Goal: Task Accomplishment & Management: Manage account settings

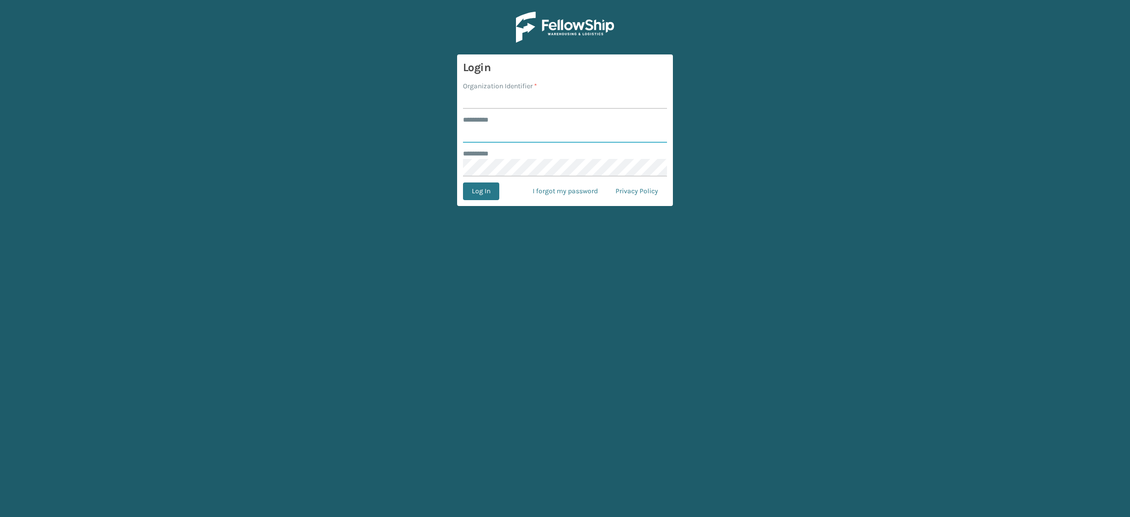
type input "**********"
click at [489, 96] on input "Organization Identifier *" at bounding box center [565, 100] width 204 height 18
type input "SuperAdminOrganization"
click at [482, 193] on button "Log In" at bounding box center [481, 191] width 36 height 18
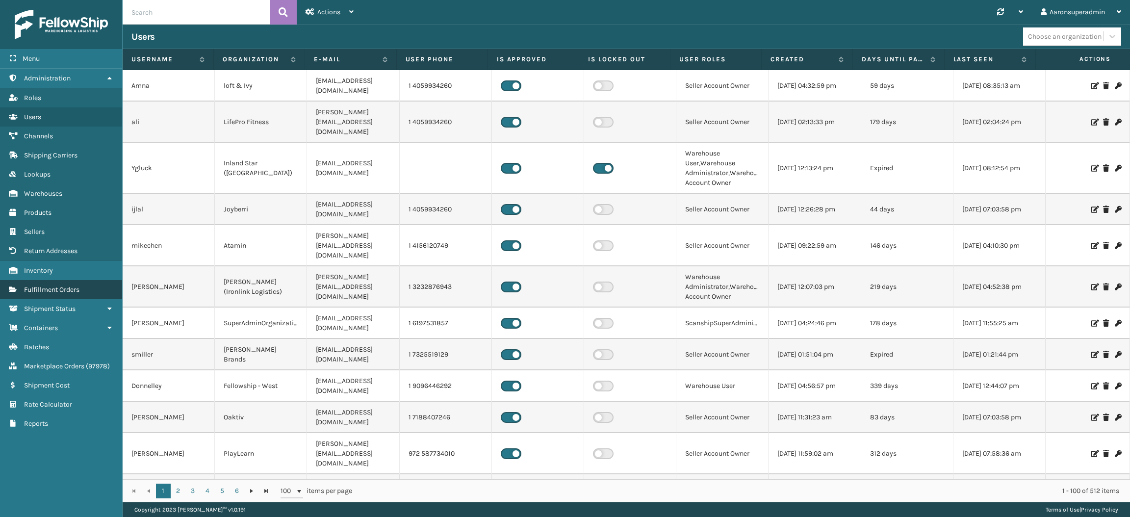
click at [59, 286] on span "Fulfillment Orders" at bounding box center [51, 290] width 55 height 8
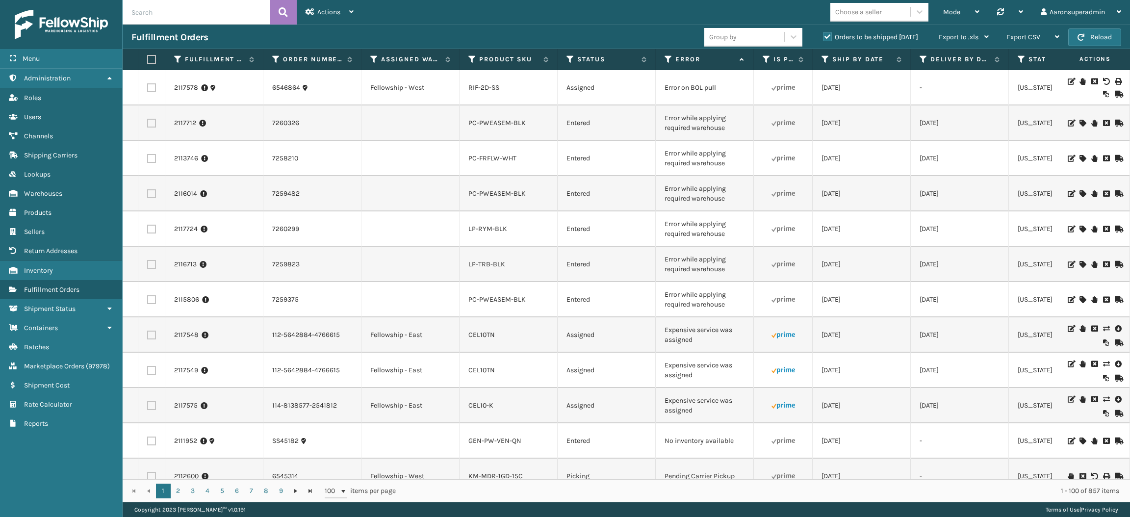
click at [174, 7] on input "text" at bounding box center [196, 12] width 147 height 25
paste input "2111134"
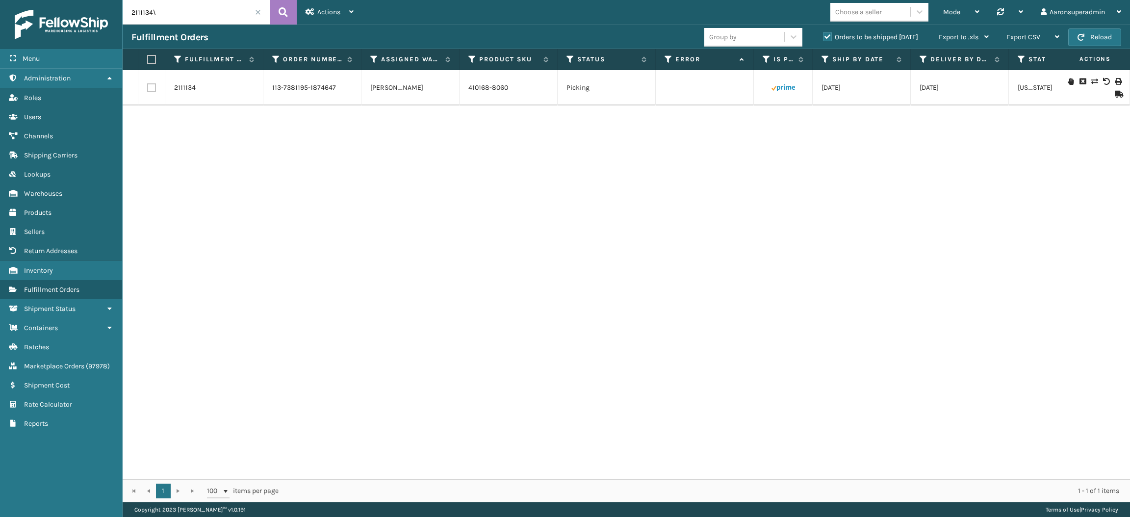
type input "2111134\"
click at [258, 11] on span at bounding box center [258, 12] width 6 height 6
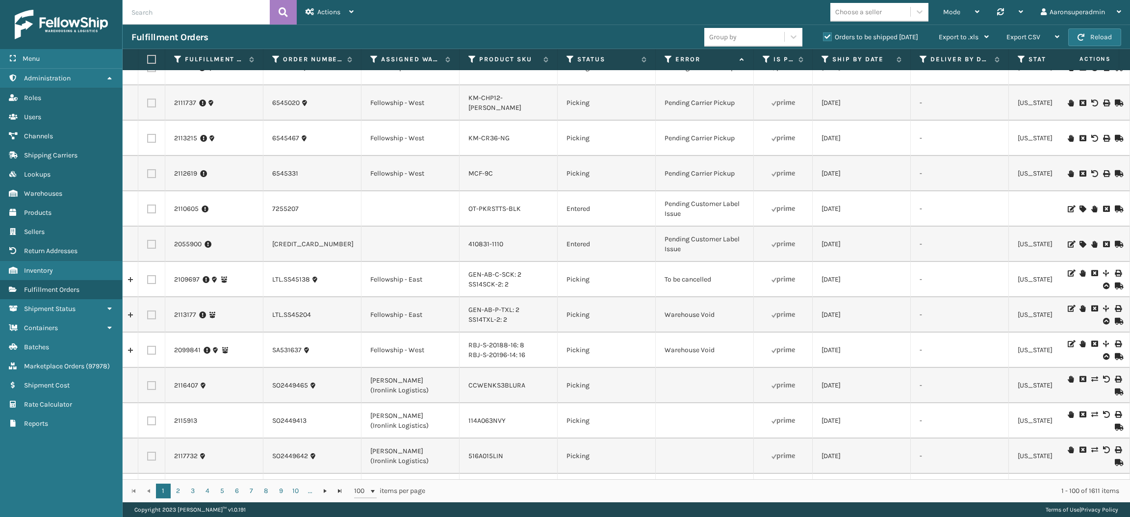
scroll to position [2284, 0]
click at [900, 340] on td "[DATE]" at bounding box center [862, 350] width 98 height 35
click at [1091, 273] on icon at bounding box center [1094, 273] width 6 height 7
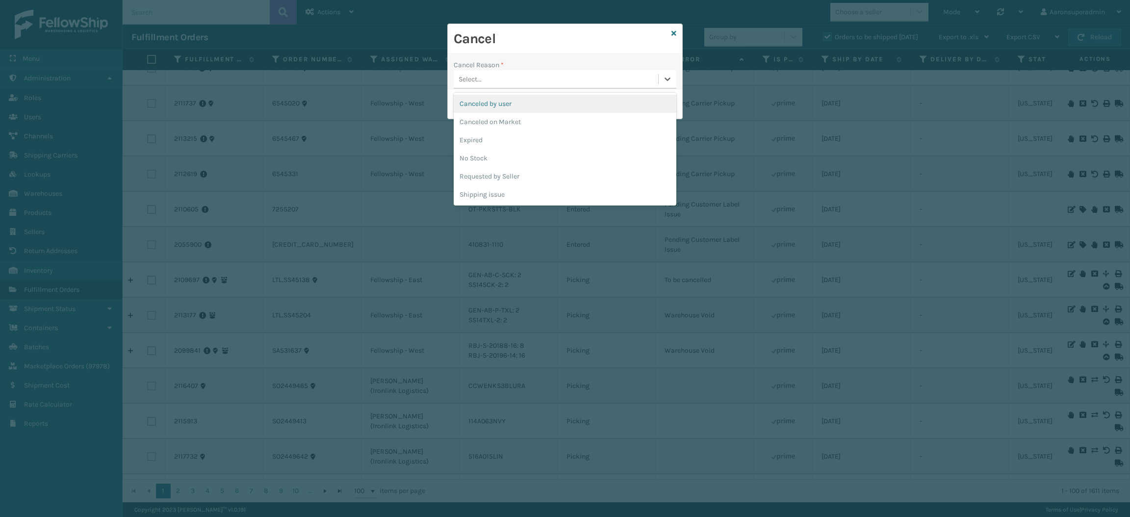
click at [588, 71] on div "Select..." at bounding box center [556, 79] width 205 height 16
click at [539, 104] on div "Canceled by user" at bounding box center [565, 104] width 223 height 18
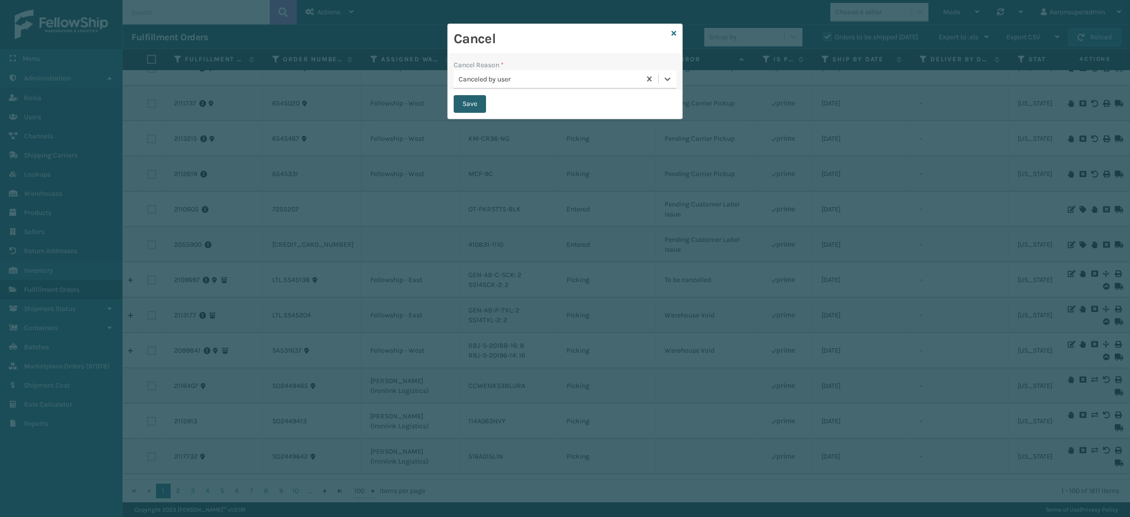
click at [467, 104] on button "Save" at bounding box center [470, 104] width 32 height 18
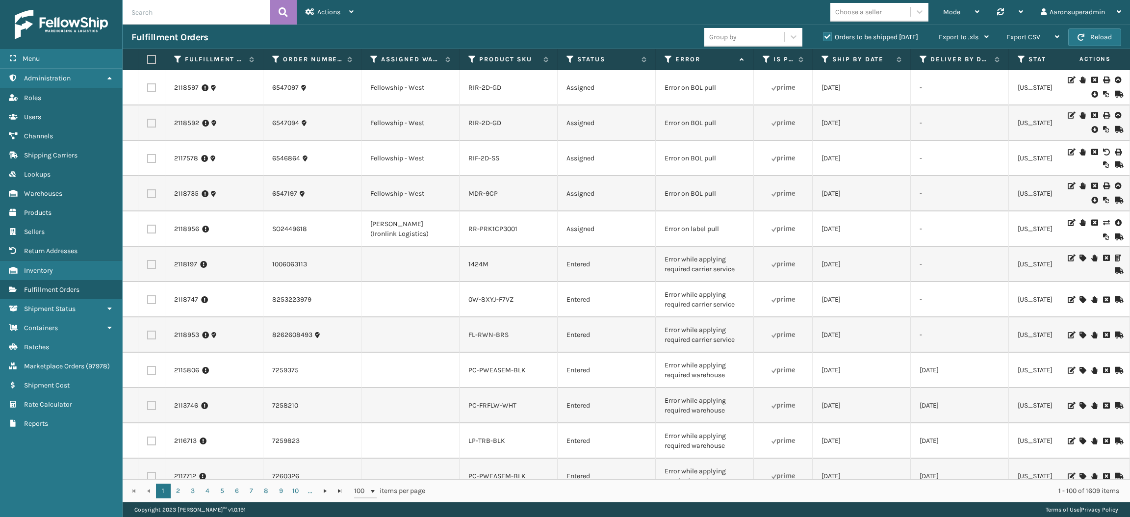
click at [1091, 134] on icon at bounding box center [1094, 130] width 6 height 10
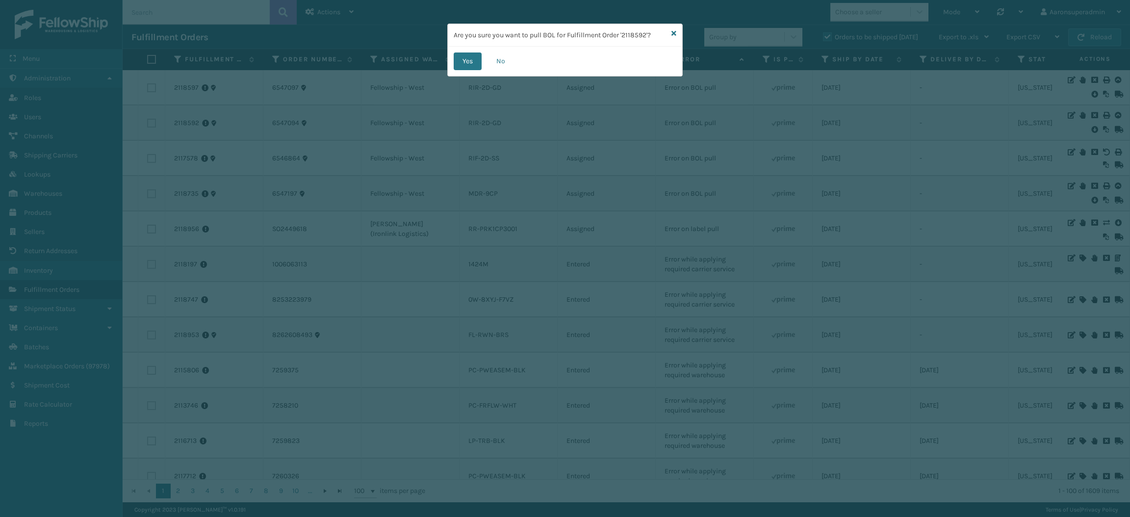
click at [484, 66] on div "Yes No" at bounding box center [565, 61] width 234 height 29
click at [462, 62] on button "Yes" at bounding box center [468, 61] width 28 height 18
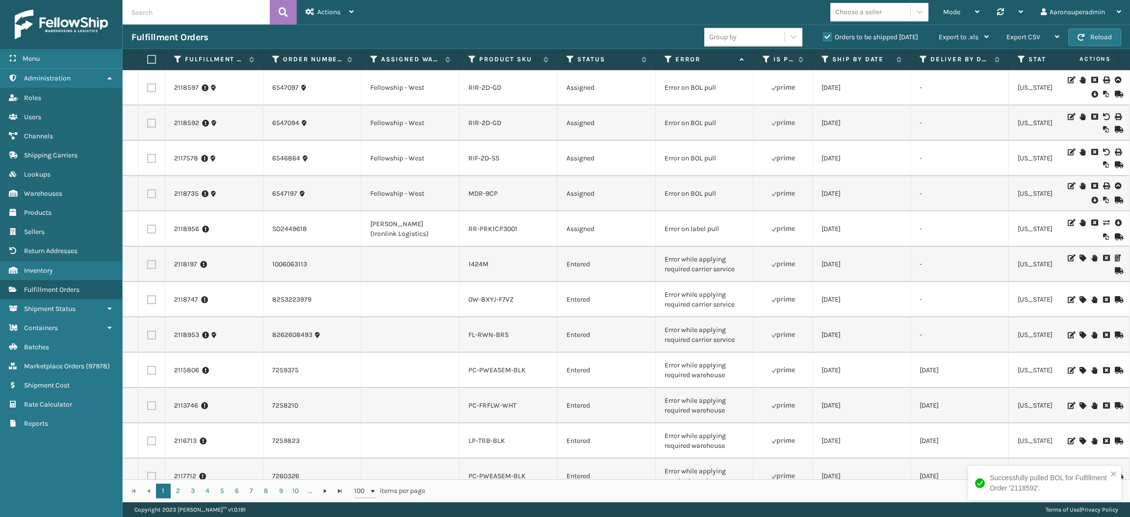
click at [1091, 94] on icon at bounding box center [1094, 94] width 6 height 10
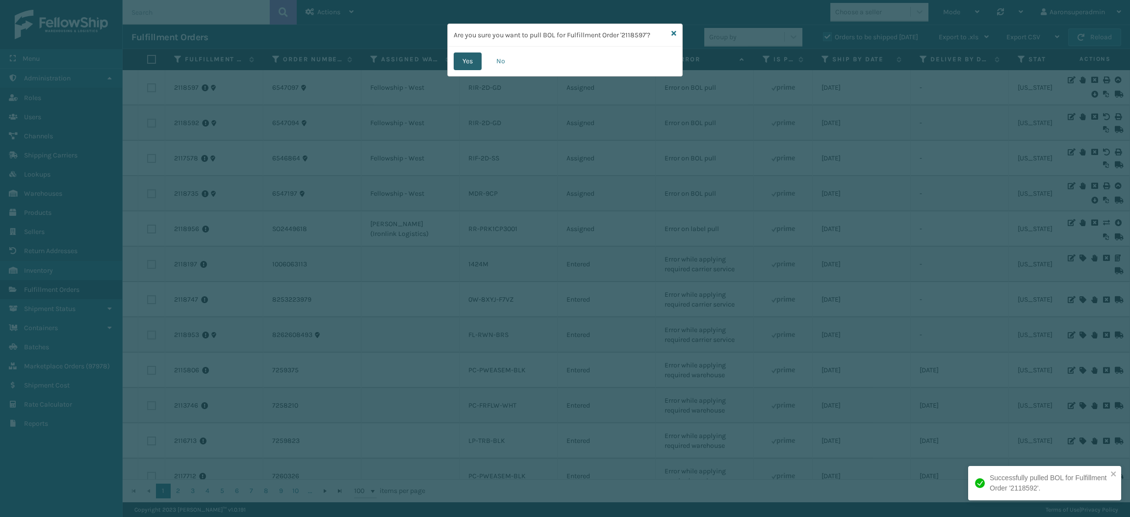
click at [461, 66] on button "Yes" at bounding box center [468, 61] width 28 height 18
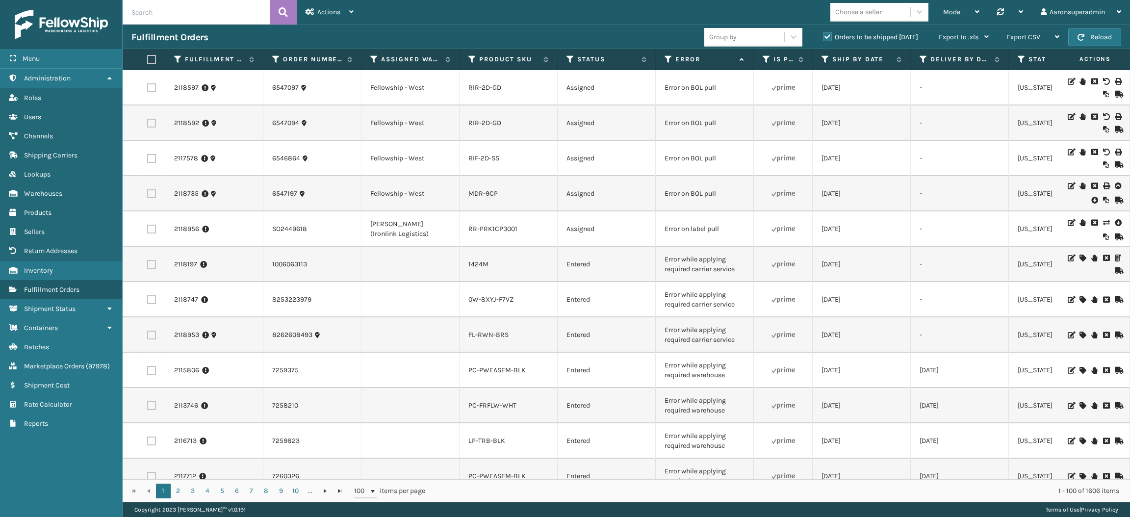
click at [1091, 199] on icon at bounding box center [1094, 200] width 6 height 10
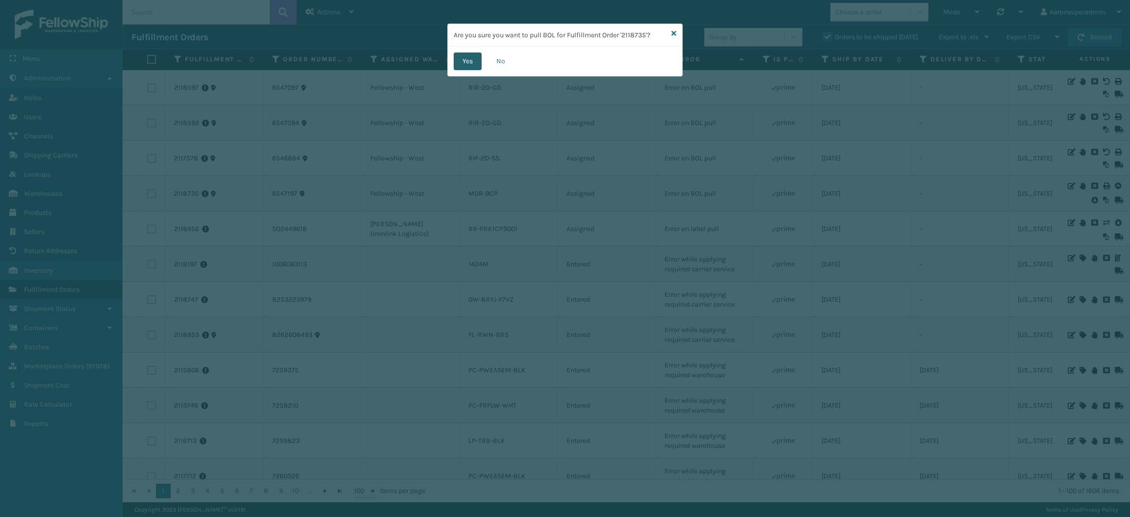
click at [463, 57] on button "Yes" at bounding box center [468, 61] width 28 height 18
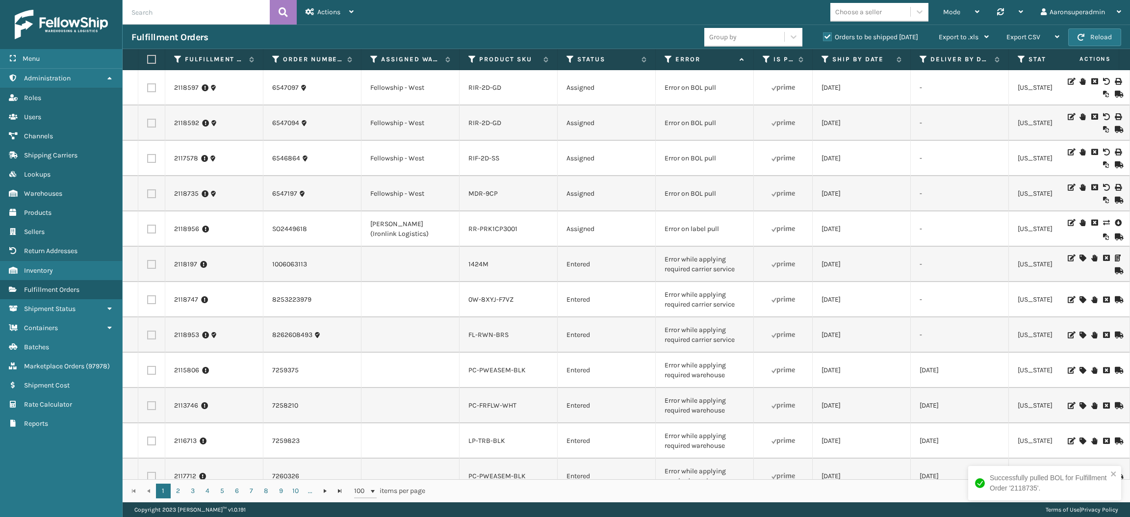
click at [152, 191] on label at bounding box center [151, 193] width 9 height 9
click at [148, 191] on input "checkbox" at bounding box center [147, 192] width 0 height 6
checkbox input "true"
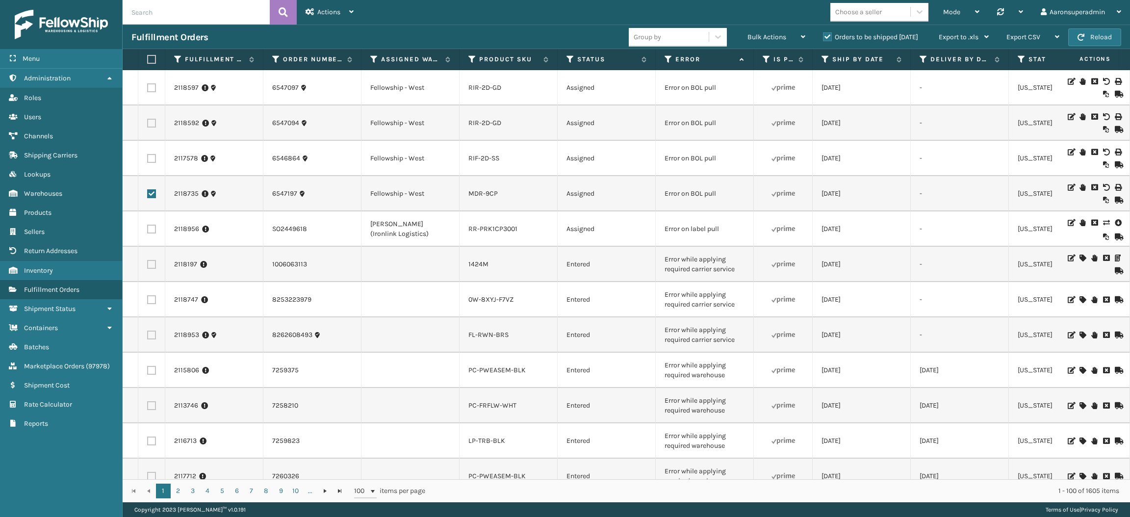
click at [155, 156] on label at bounding box center [151, 158] width 9 height 9
click at [148, 156] on input "checkbox" at bounding box center [147, 157] width 0 height 6
checkbox input "true"
click at [150, 124] on label at bounding box center [151, 123] width 9 height 9
click at [148, 124] on input "checkbox" at bounding box center [147, 122] width 0 height 6
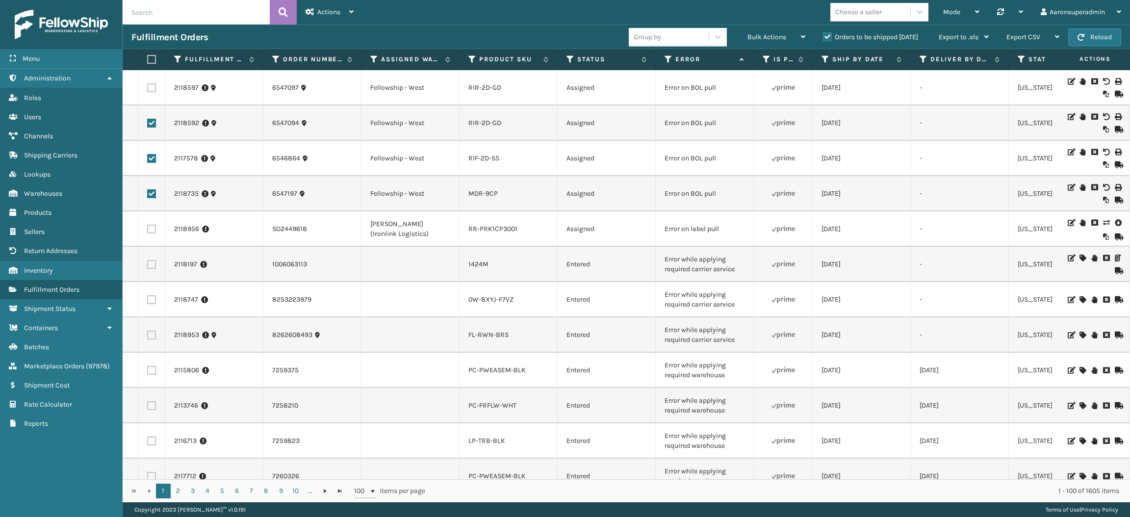
click at [150, 124] on label at bounding box center [151, 123] width 9 height 9
click at [148, 124] on input "checkbox" at bounding box center [147, 122] width 0 height 6
click at [149, 96] on td at bounding box center [151, 87] width 27 height 35
click at [150, 119] on label at bounding box center [151, 123] width 9 height 9
click at [148, 119] on input "checkbox" at bounding box center [147, 122] width 0 height 6
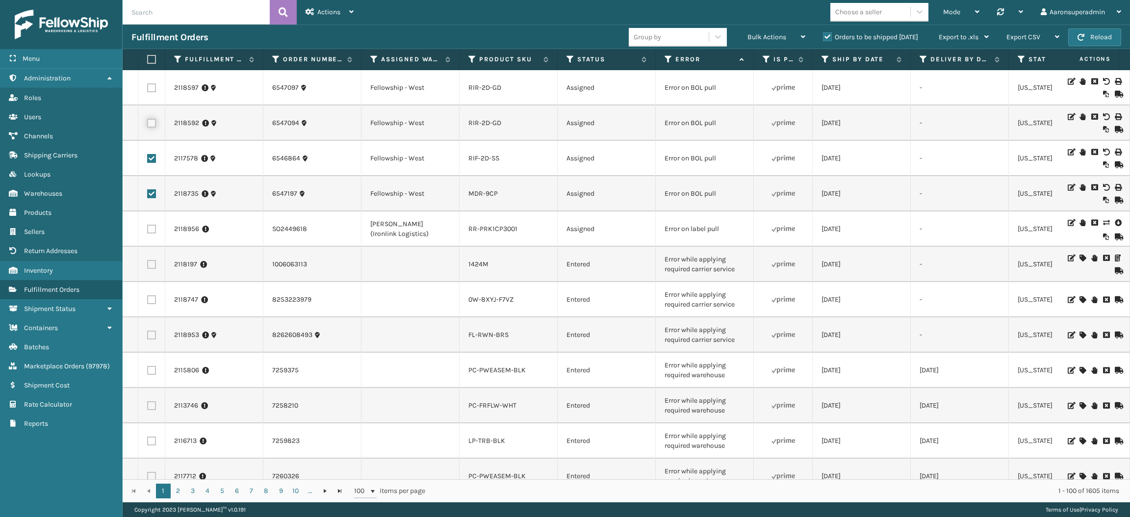
checkbox input "true"
click at [151, 92] on label at bounding box center [151, 87] width 9 height 9
click at [148, 90] on input "checkbox" at bounding box center [147, 86] width 0 height 6
click at [779, 42] on div "Bulk Actions" at bounding box center [777, 37] width 58 height 25
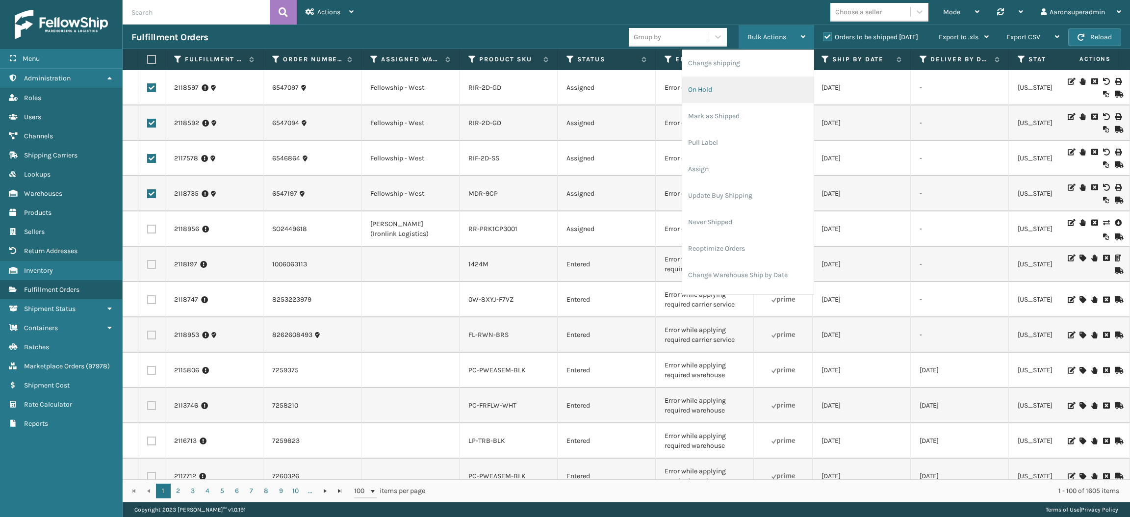
click at [757, 96] on li "On Hold" at bounding box center [747, 90] width 131 height 26
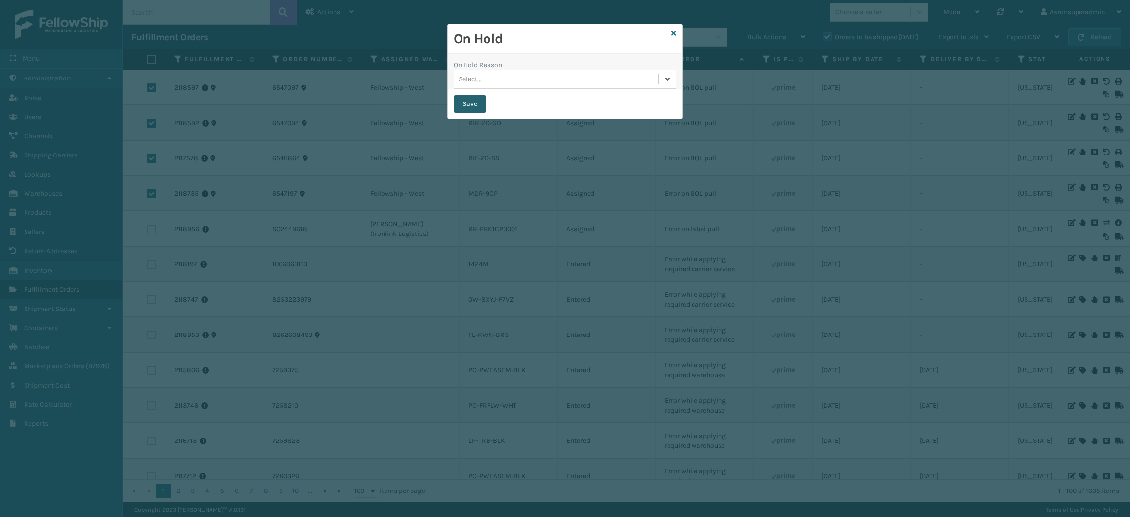
click at [455, 97] on button "Save" at bounding box center [470, 104] width 32 height 18
checkbox input "false"
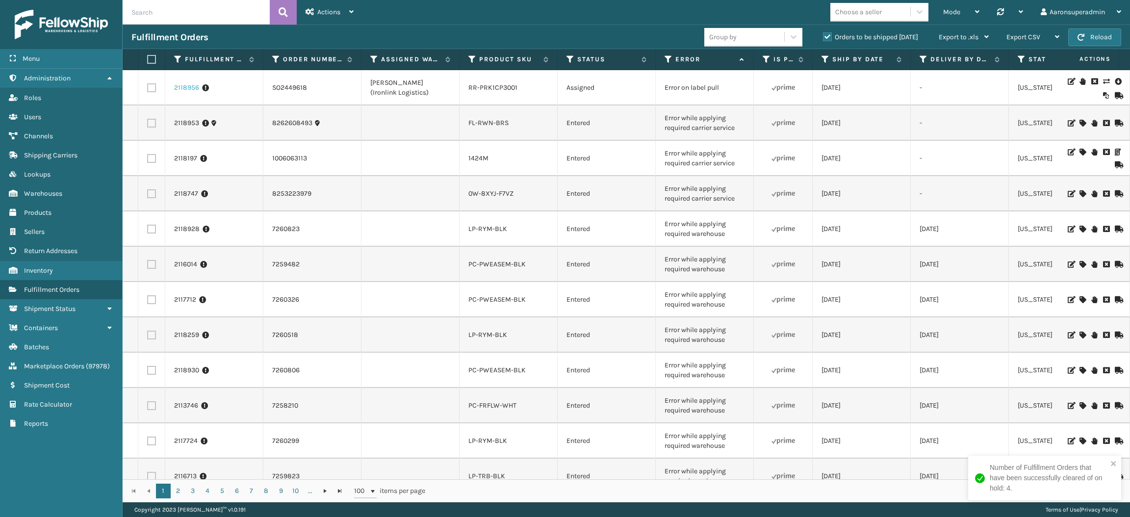
click at [182, 88] on link "2118956" at bounding box center [186, 88] width 25 height 10
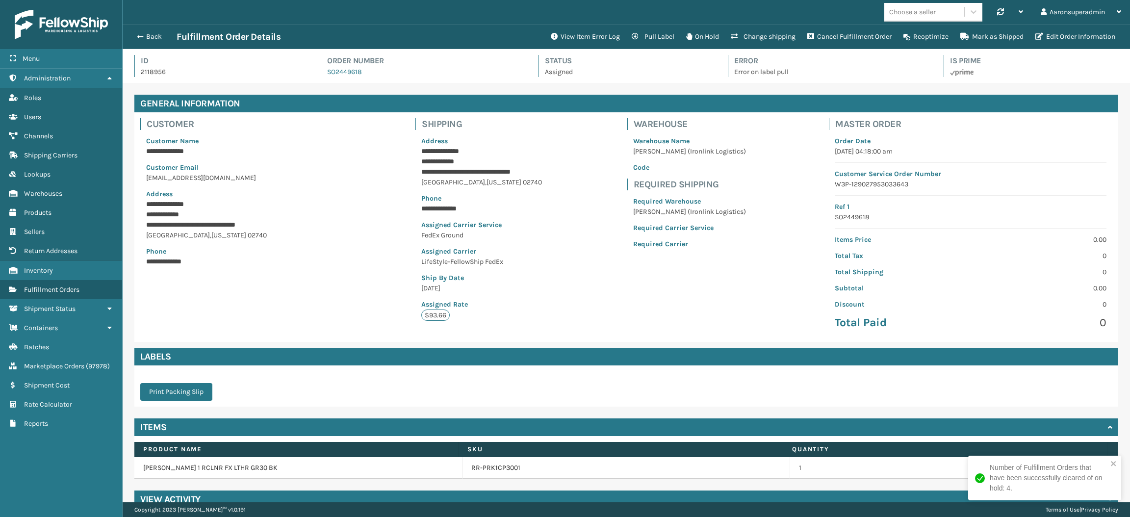
scroll to position [23, 1007]
click at [1071, 41] on button "Edit Order Information" at bounding box center [1076, 37] width 92 height 20
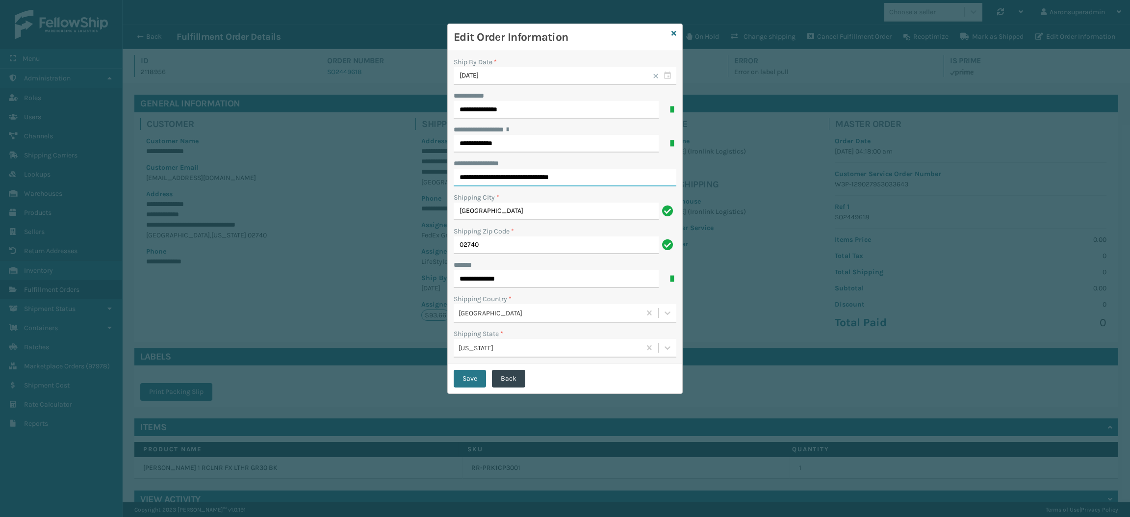
drag, startPoint x: 499, startPoint y: 182, endPoint x: 545, endPoint y: 182, distance: 45.6
click at [545, 182] on input "**********" at bounding box center [565, 178] width 223 height 18
type input "**********"
click button "Save" at bounding box center [470, 379] width 32 height 18
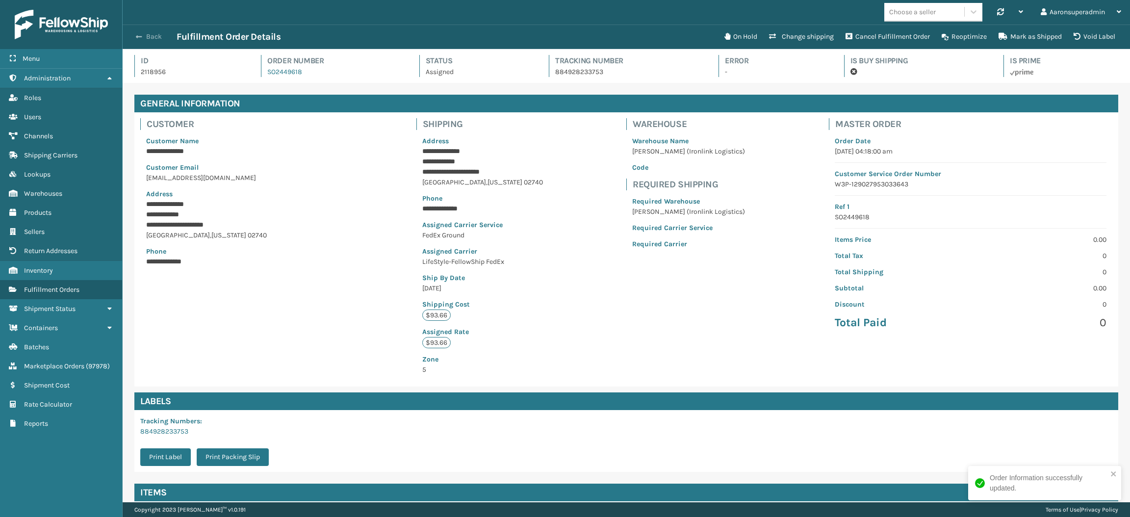
click at [154, 37] on button "Back" at bounding box center [153, 36] width 45 height 9
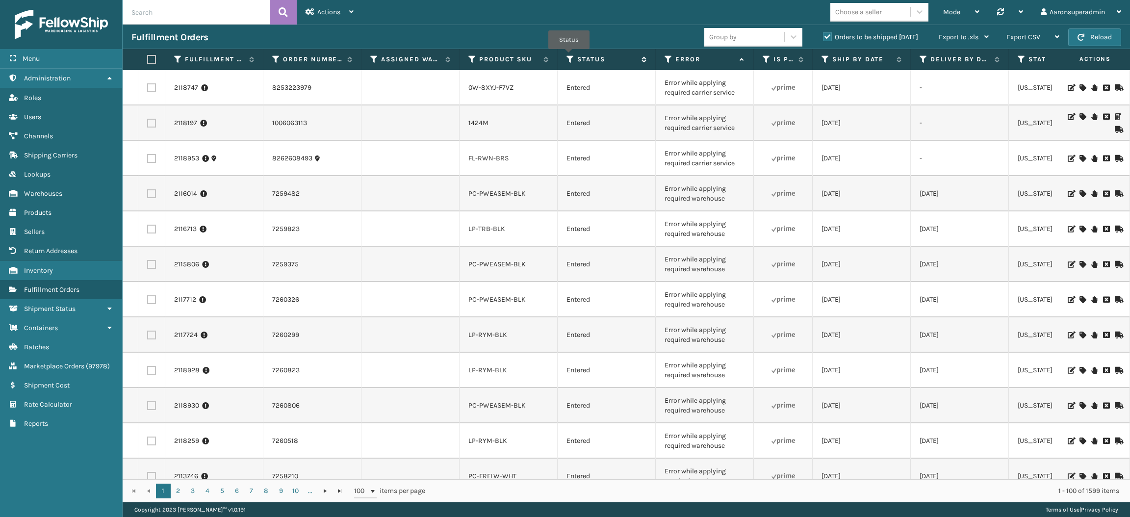
click at [569, 56] on icon at bounding box center [571, 59] width 8 height 9
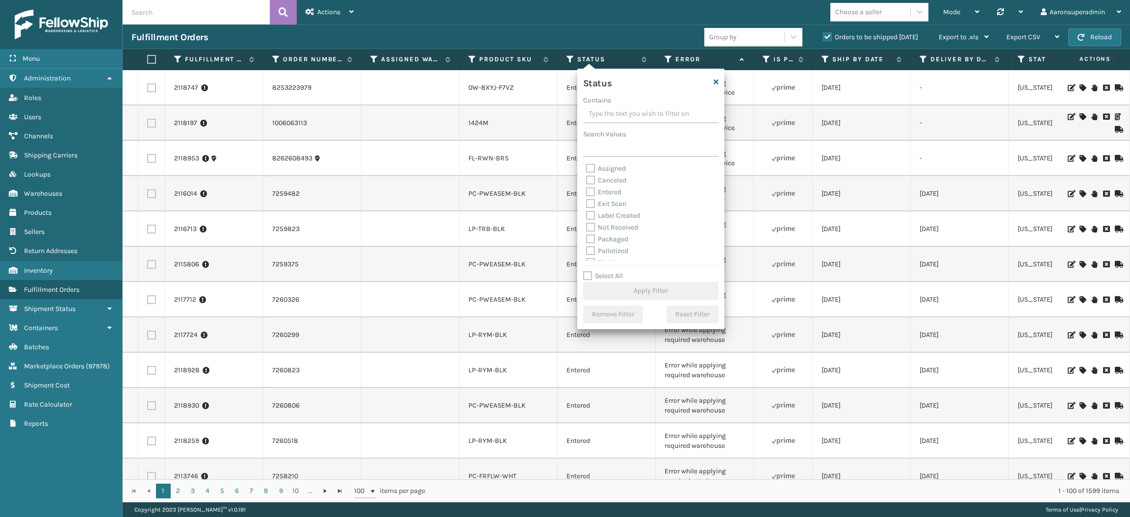
click at [628, 214] on label "Label Created" at bounding box center [613, 215] width 54 height 8
click at [587, 214] on input "Label Created" at bounding box center [586, 213] width 0 height 6
checkbox input "true"
click at [620, 287] on button "Apply Filter" at bounding box center [650, 291] width 135 height 18
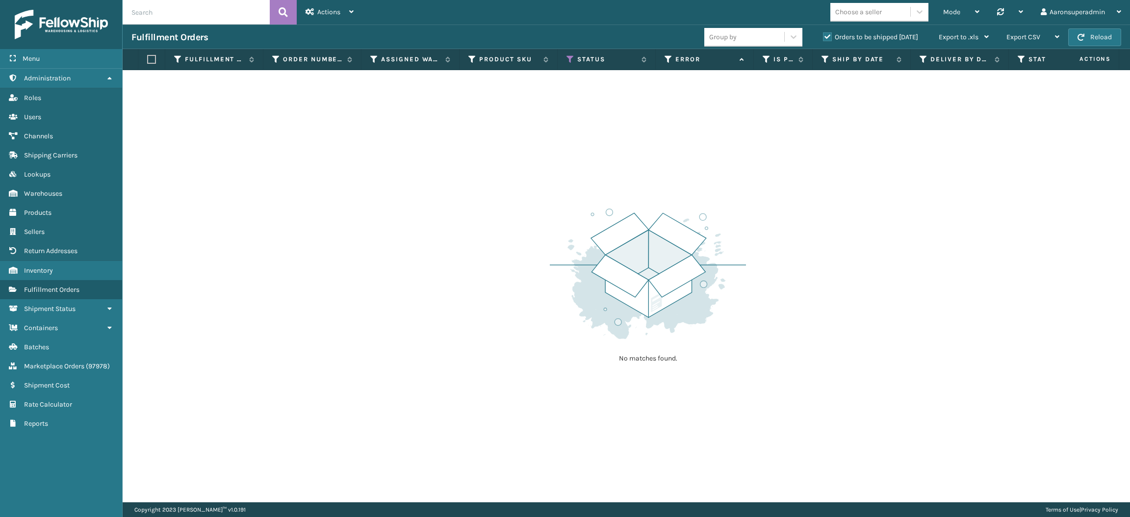
click at [860, 37] on label "Orders to be shipped [DATE]" at bounding box center [870, 37] width 95 height 8
click at [824, 37] on input "Orders to be shipped [DATE]" at bounding box center [823, 34] width 0 height 6
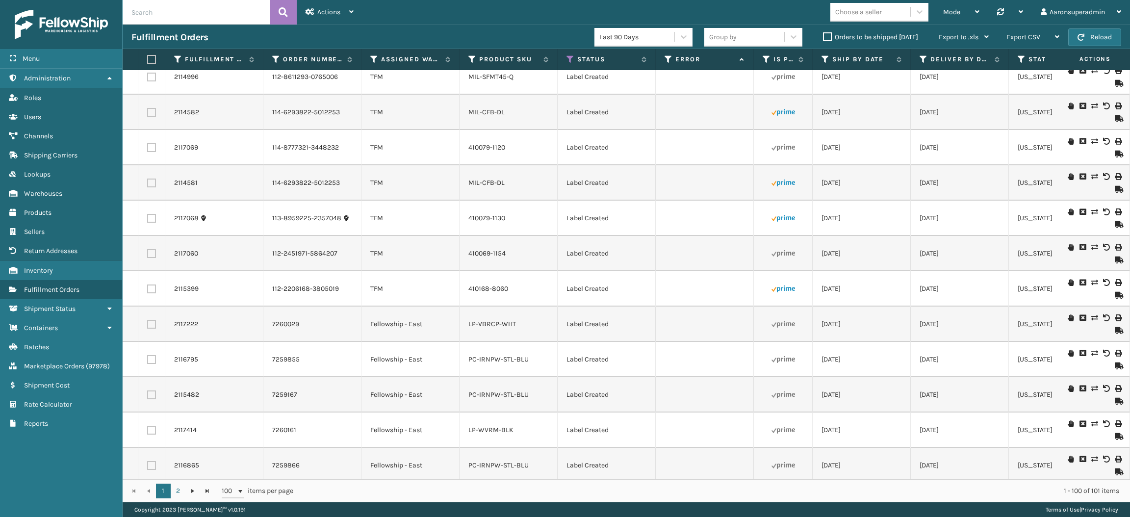
scroll to position [3005, 0]
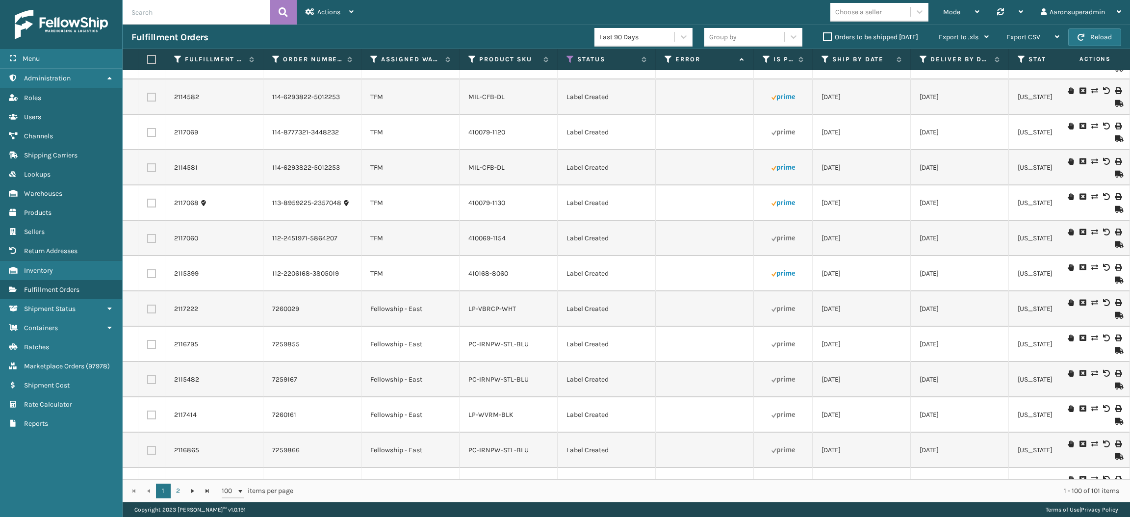
click at [152, 55] on label at bounding box center [150, 59] width 6 height 9
click at [148, 56] on input "checkbox" at bounding box center [147, 59] width 0 height 6
checkbox input "true"
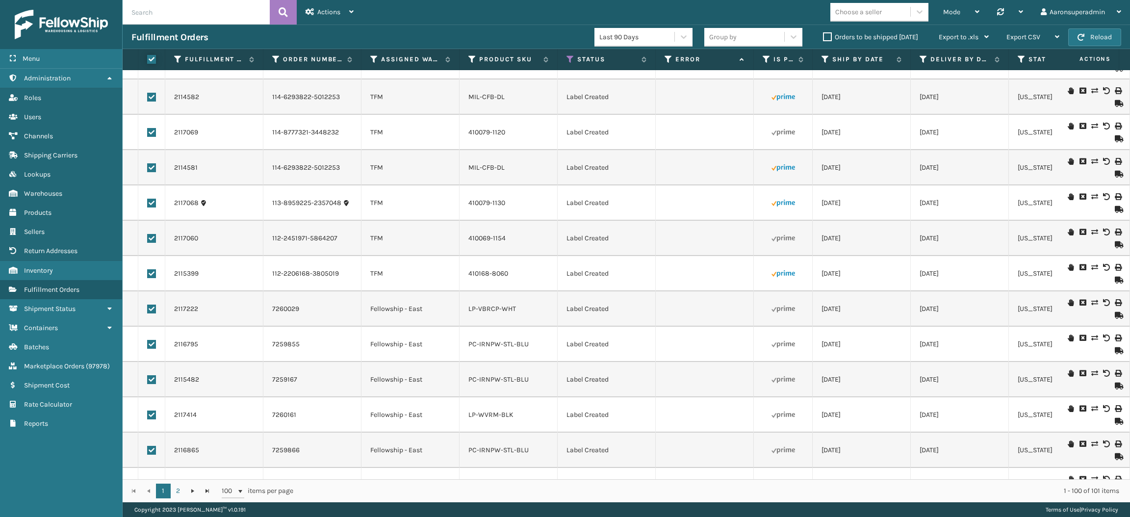
checkbox input "true"
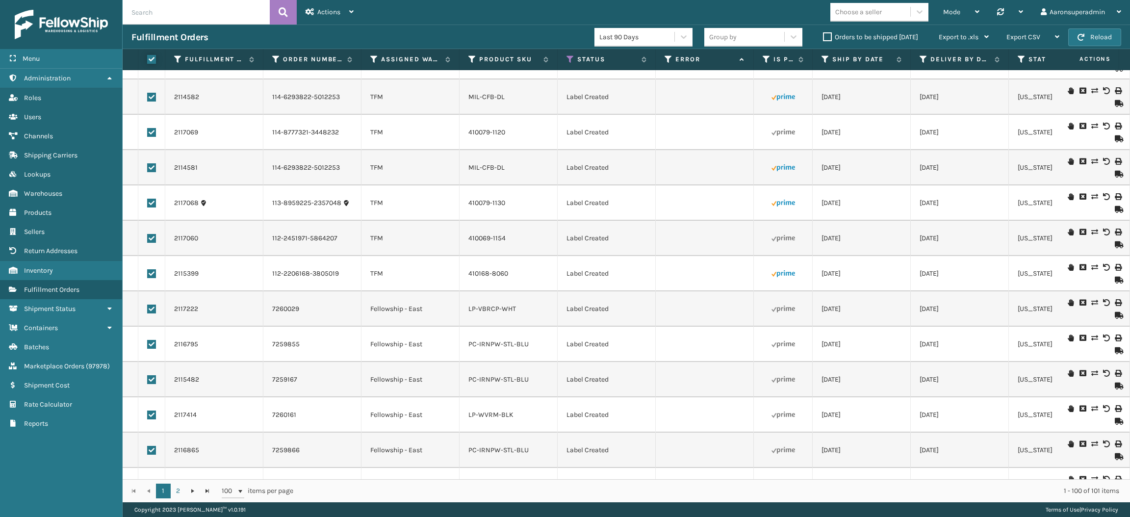
checkbox input "true"
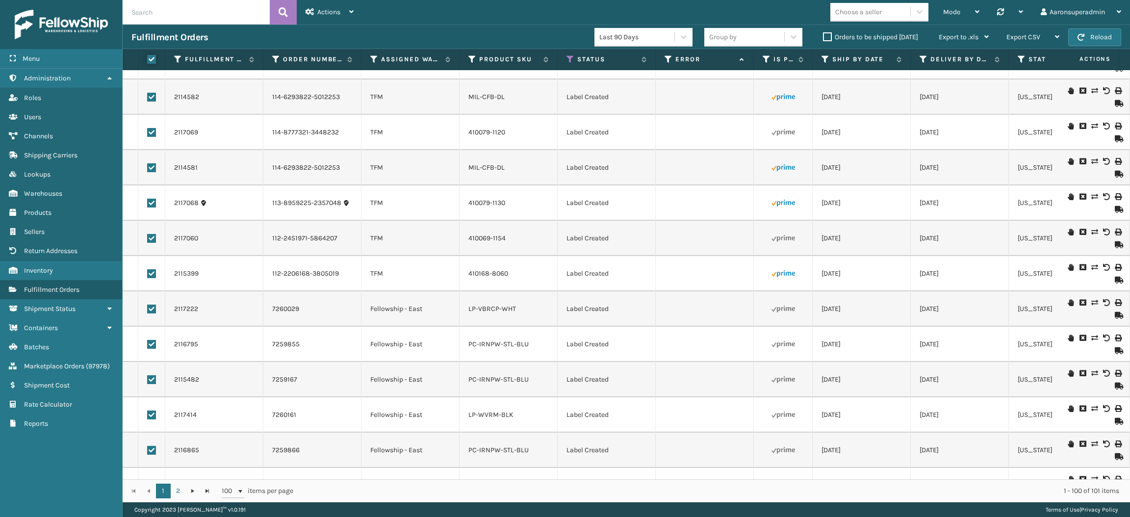
checkbox input "true"
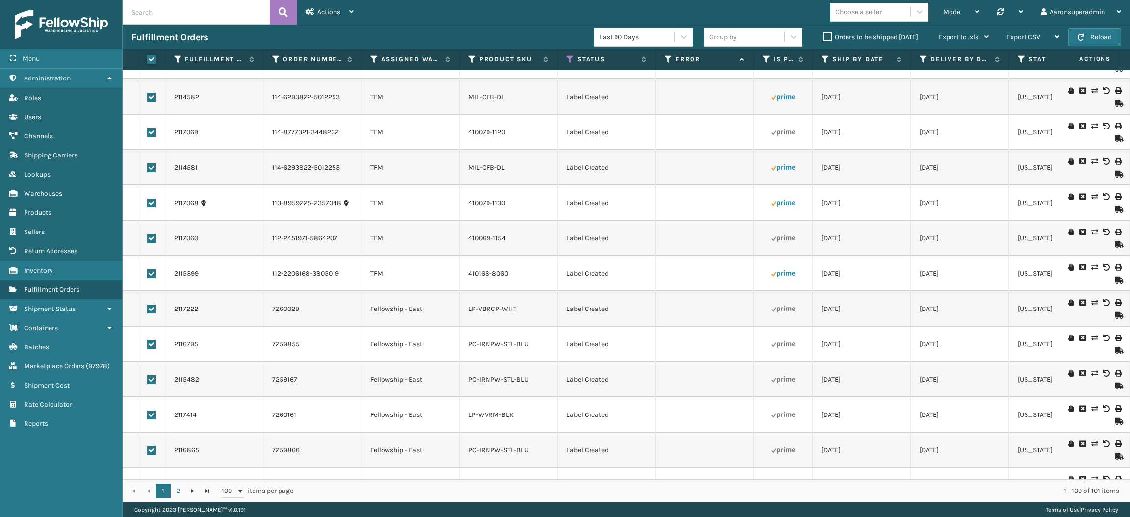
checkbox input "true"
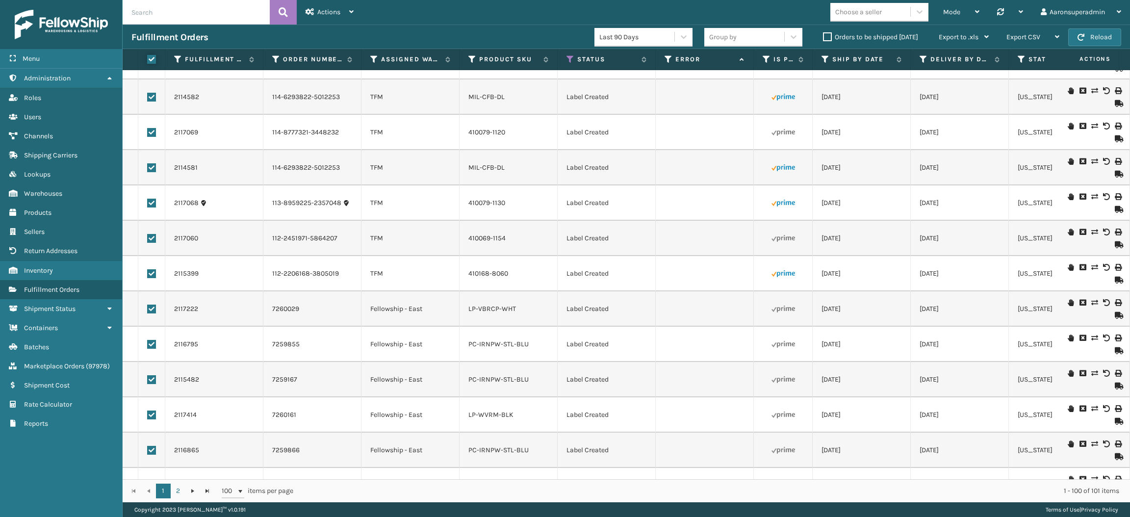
checkbox input "true"
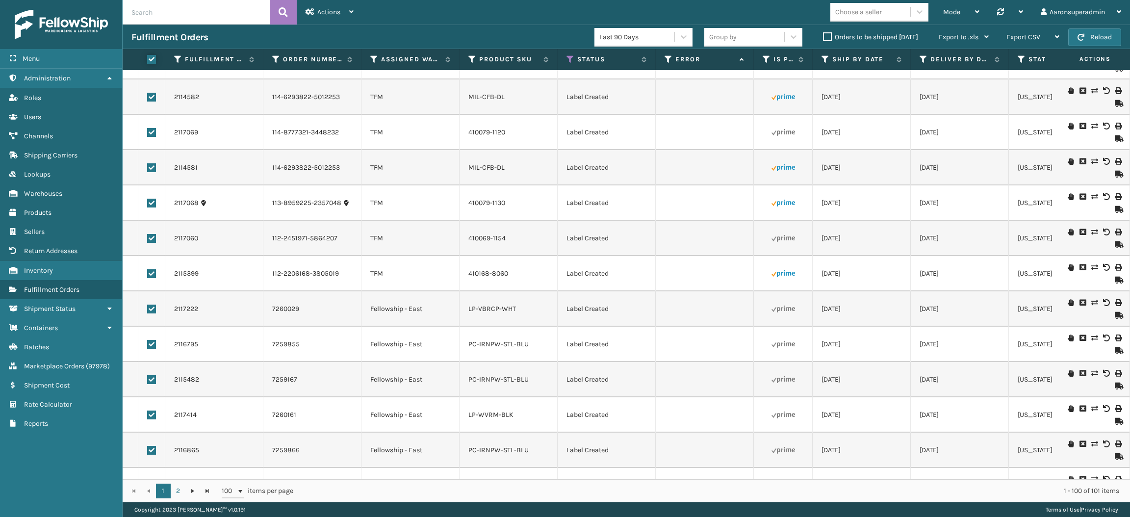
checkbox input "true"
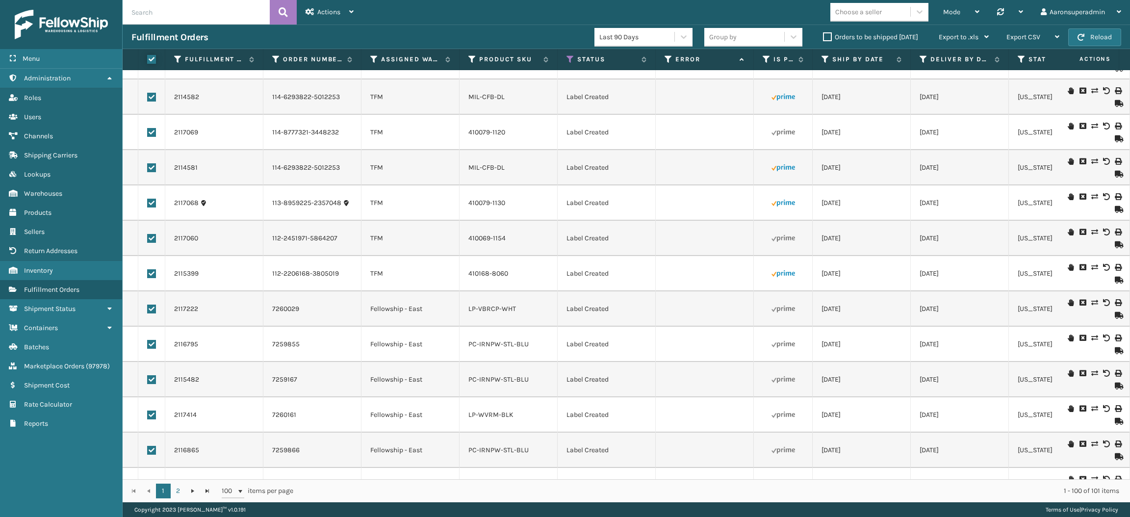
checkbox input "true"
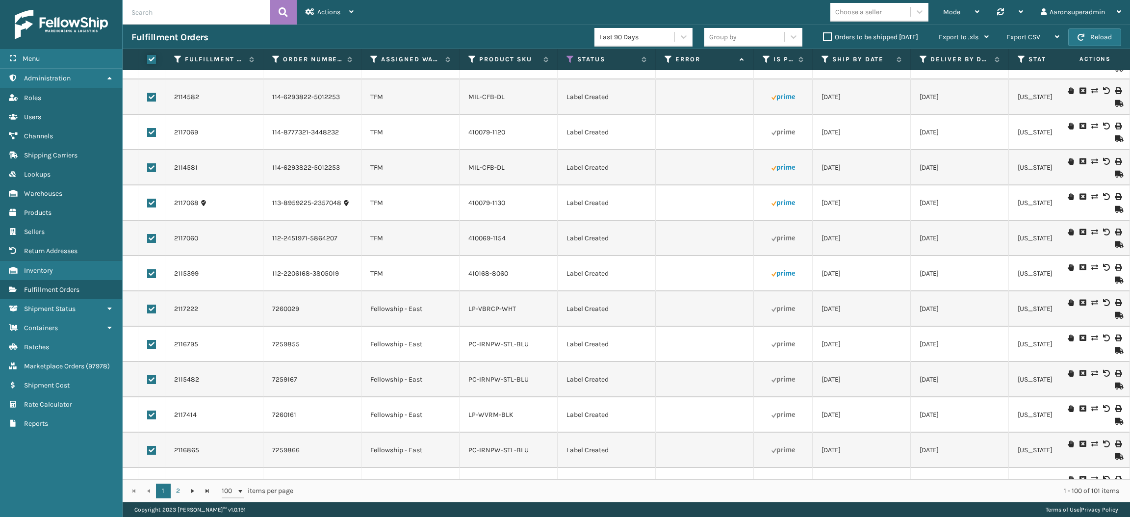
checkbox input "true"
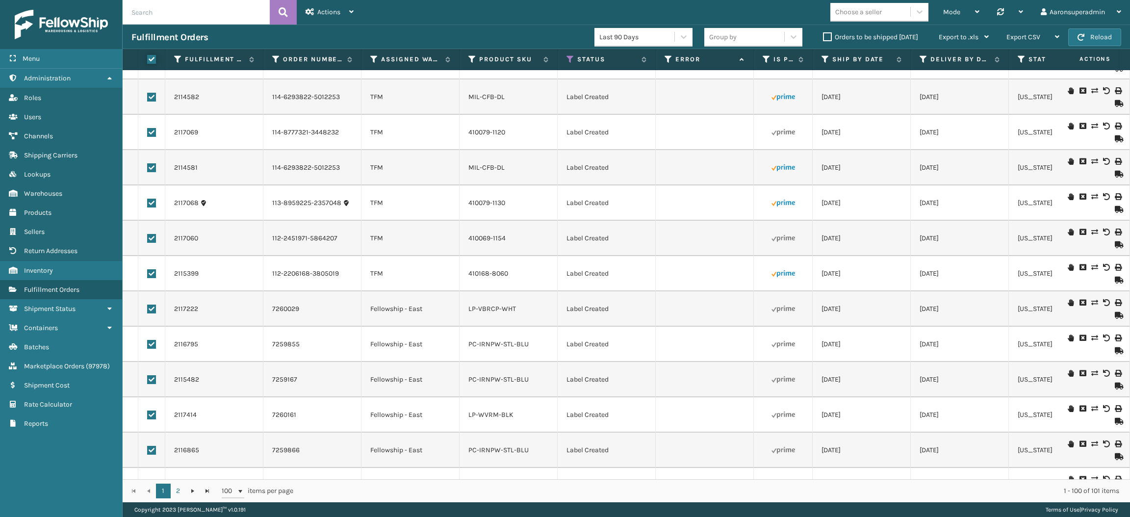
checkbox input "true"
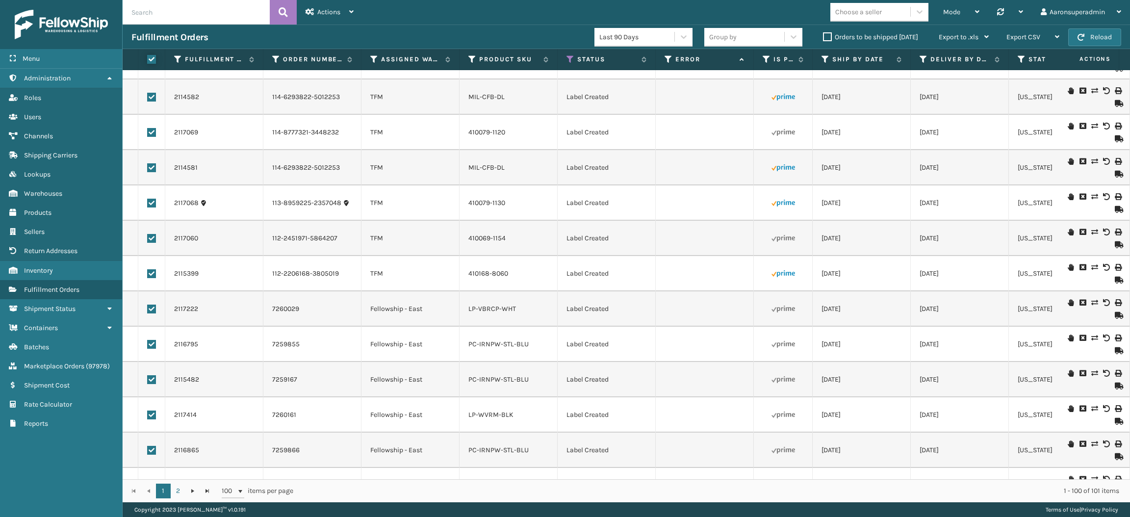
checkbox input "true"
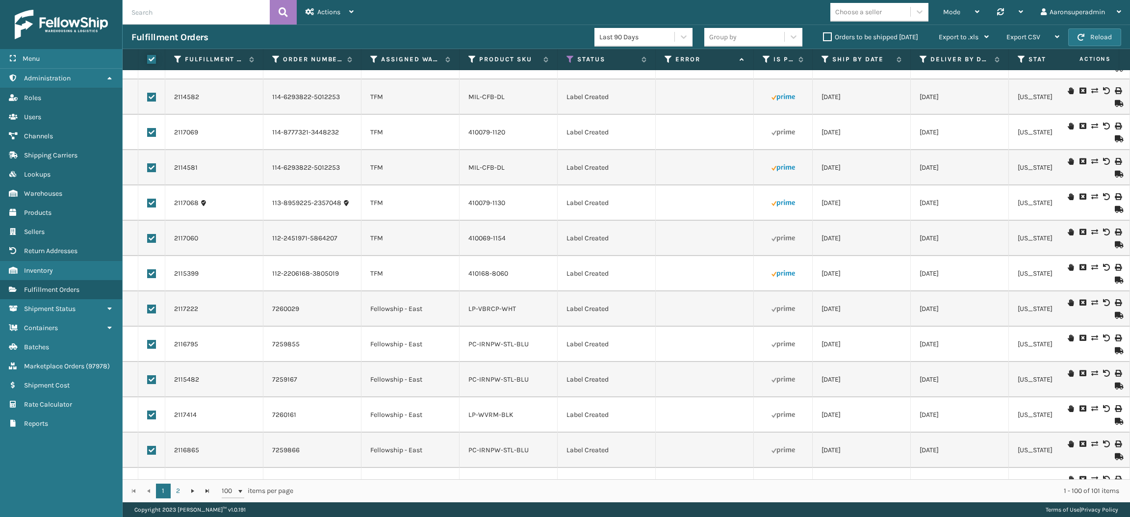
checkbox input "true"
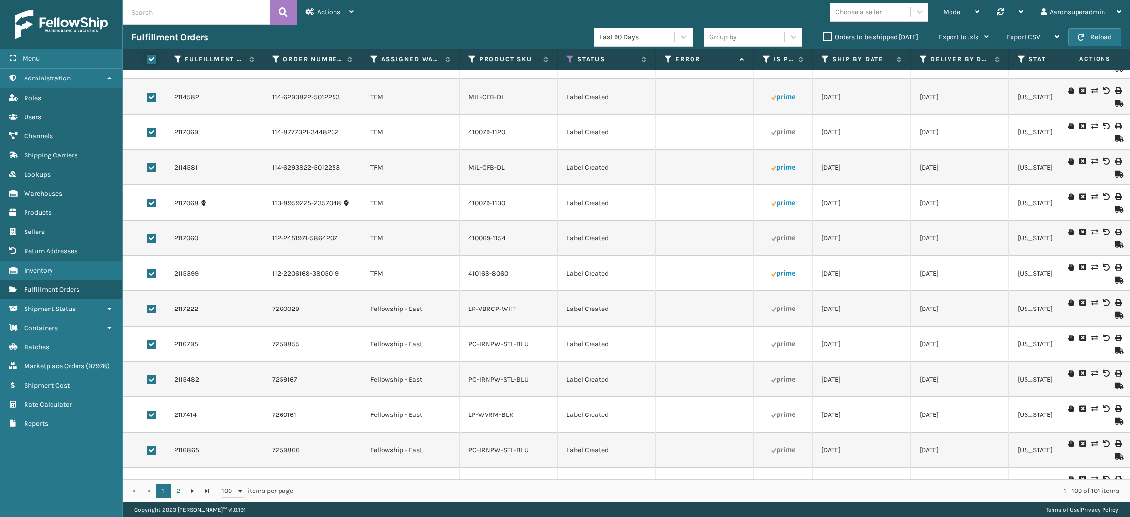
checkbox input "true"
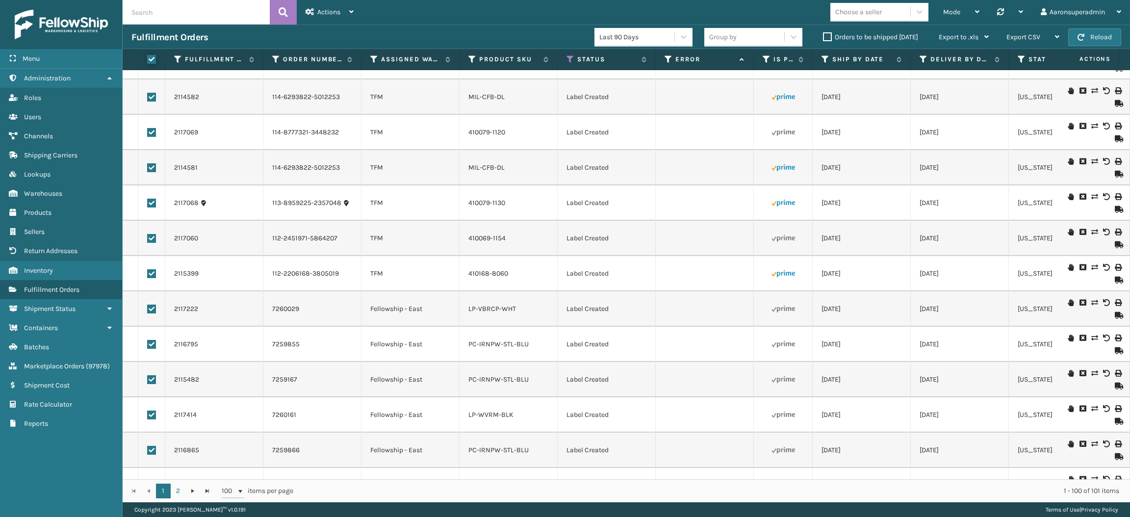
checkbox input "true"
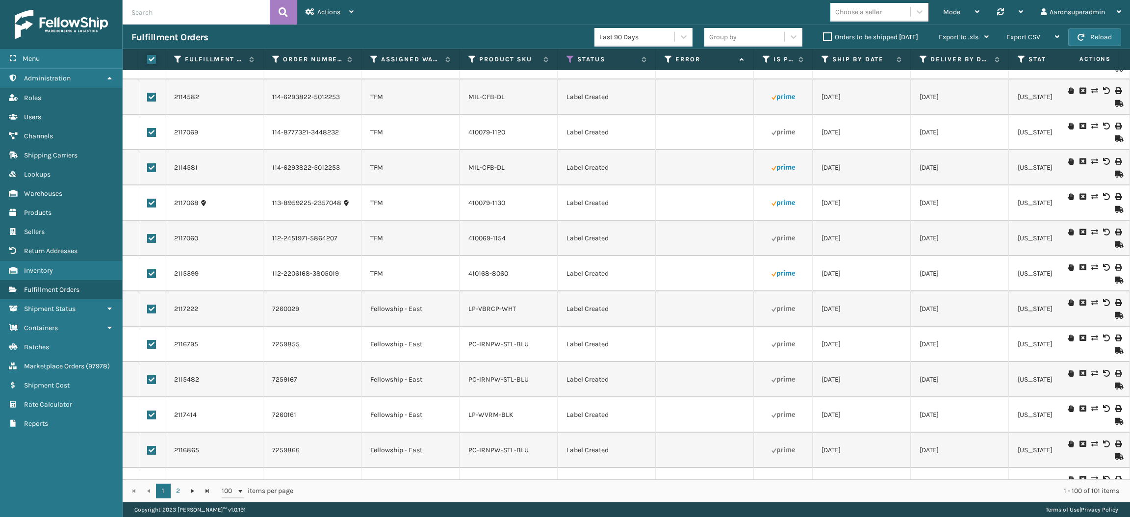
checkbox input "true"
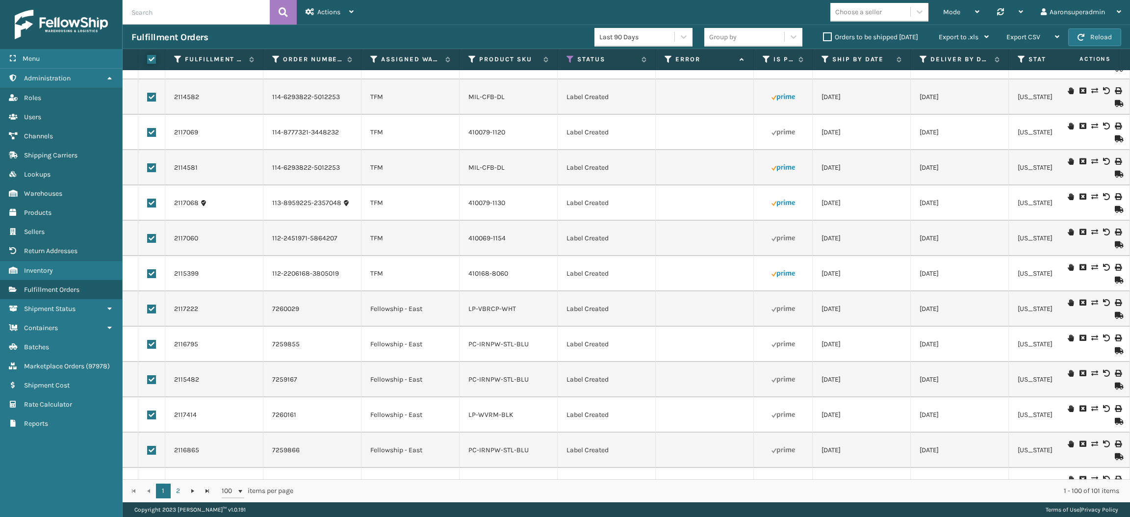
checkbox input "true"
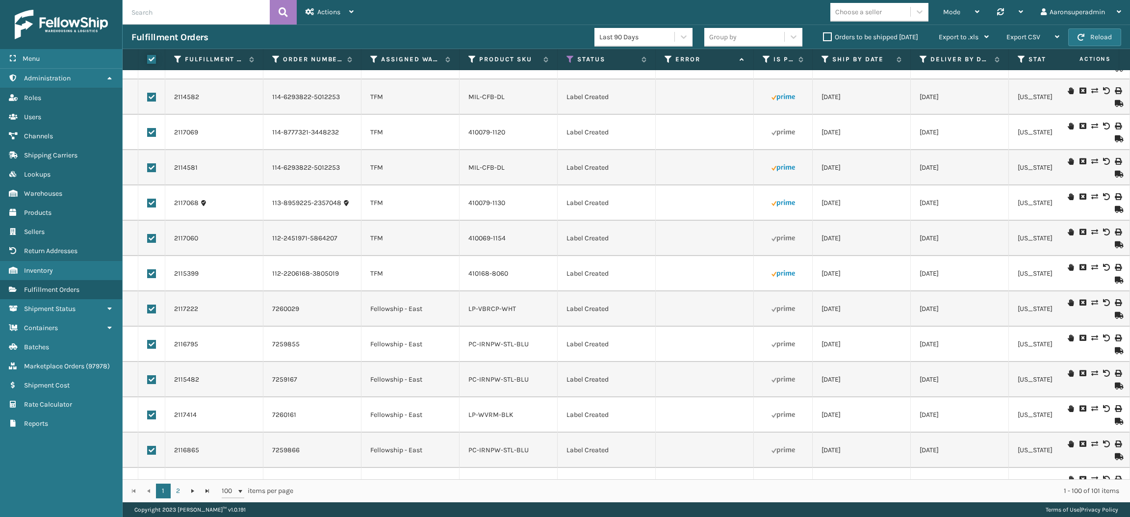
checkbox input "true"
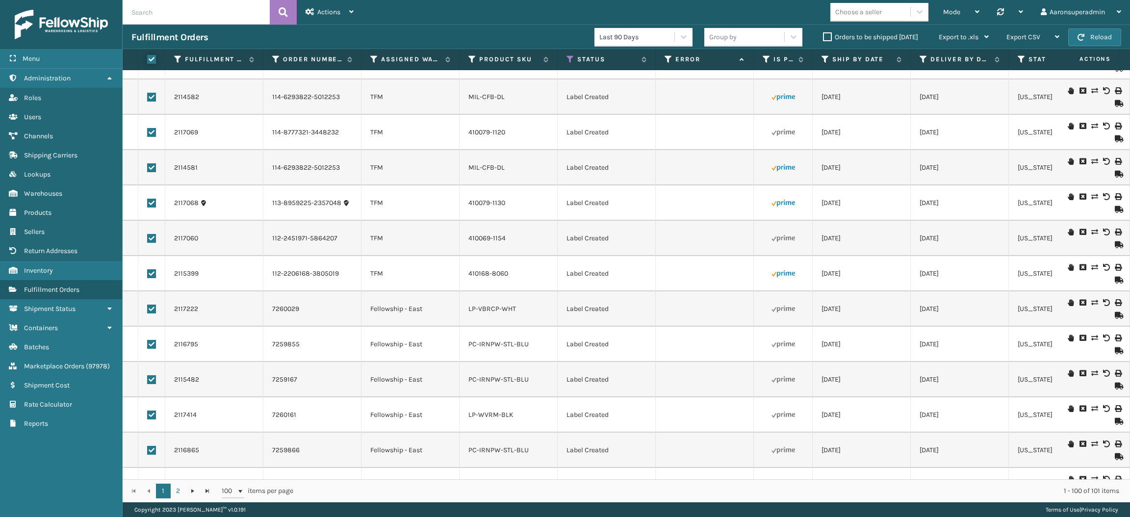
checkbox input "true"
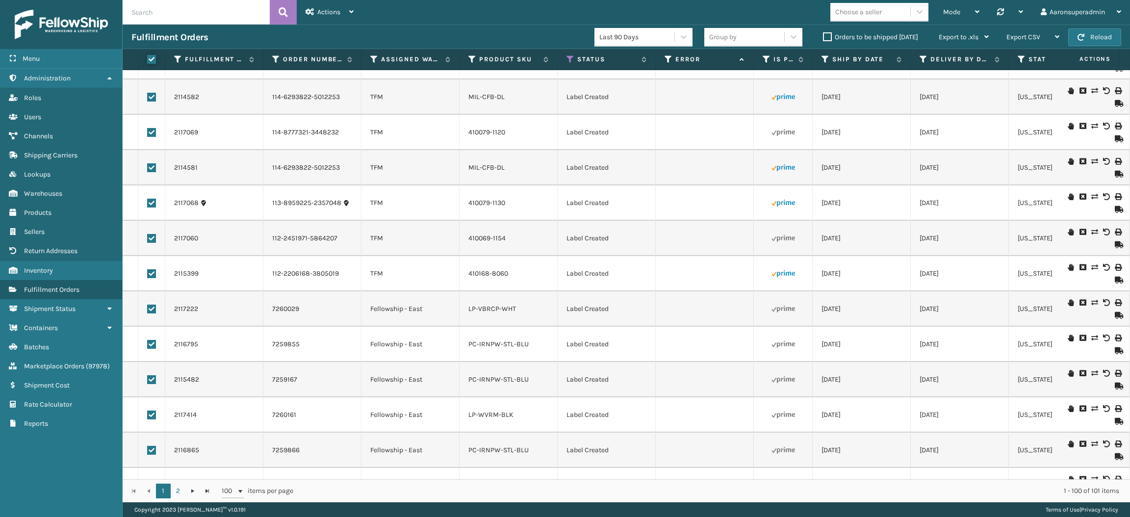
checkbox input "true"
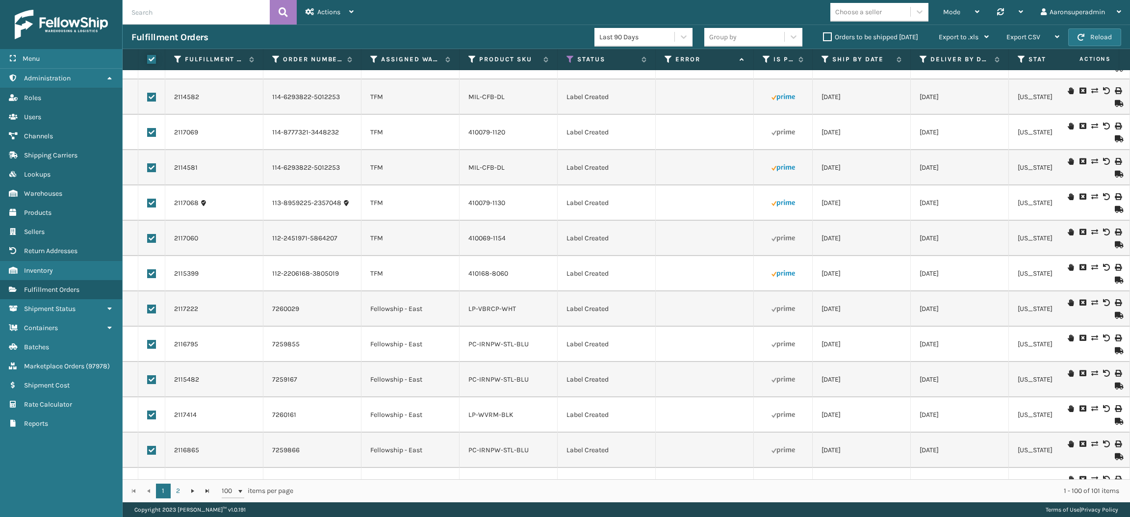
checkbox input "true"
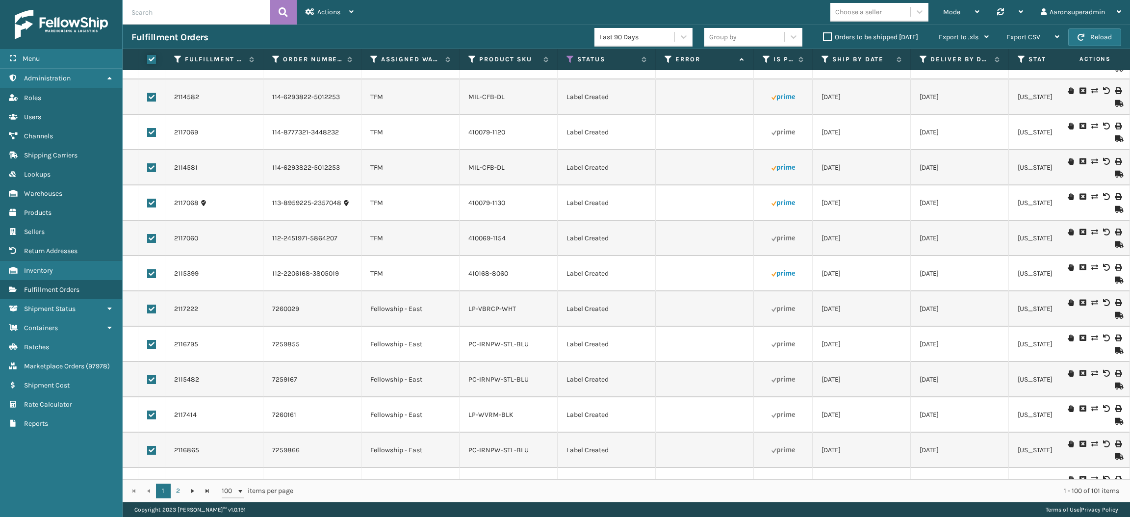
checkbox input "true"
click at [787, 29] on div "Bulk Actions" at bounding box center [777, 37] width 58 height 25
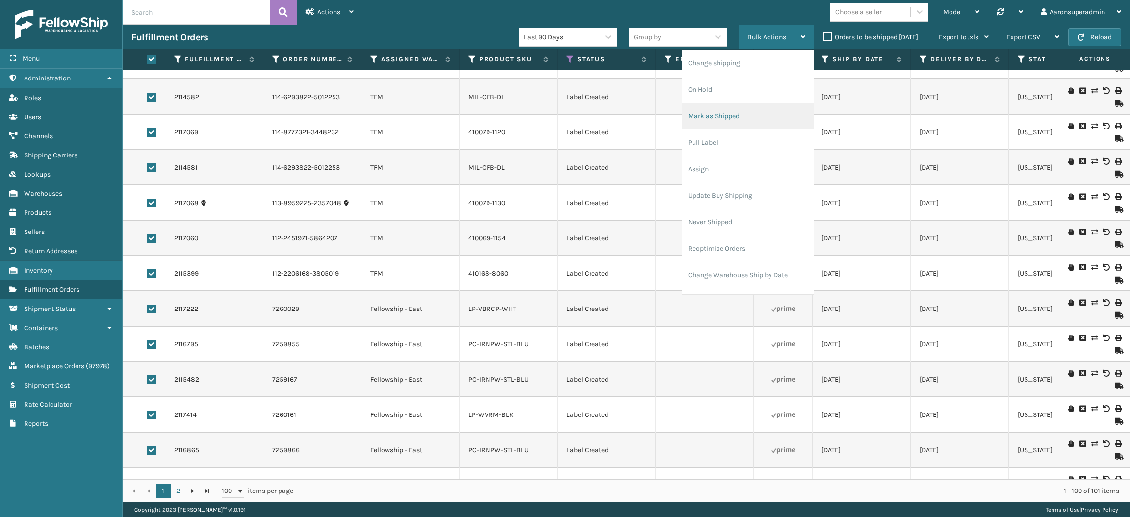
click at [757, 114] on li "Mark as Shipped" at bounding box center [747, 116] width 131 height 26
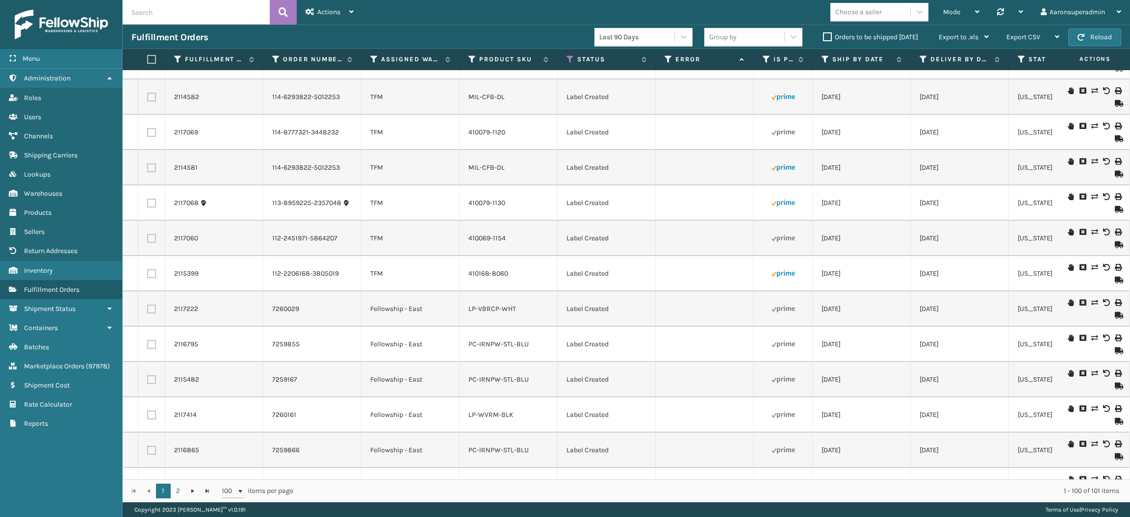
checkbox input "false"
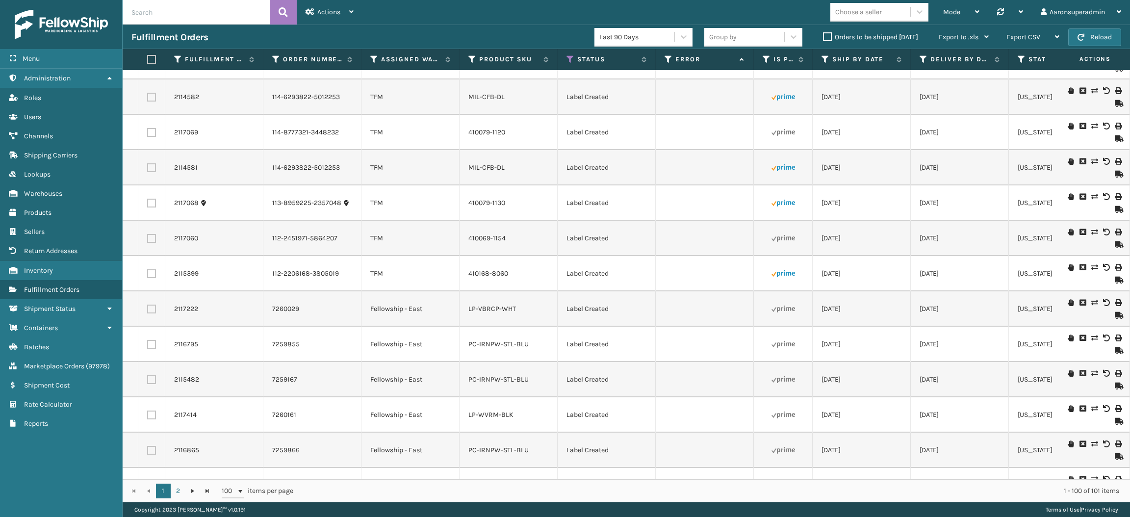
checkbox input "false"
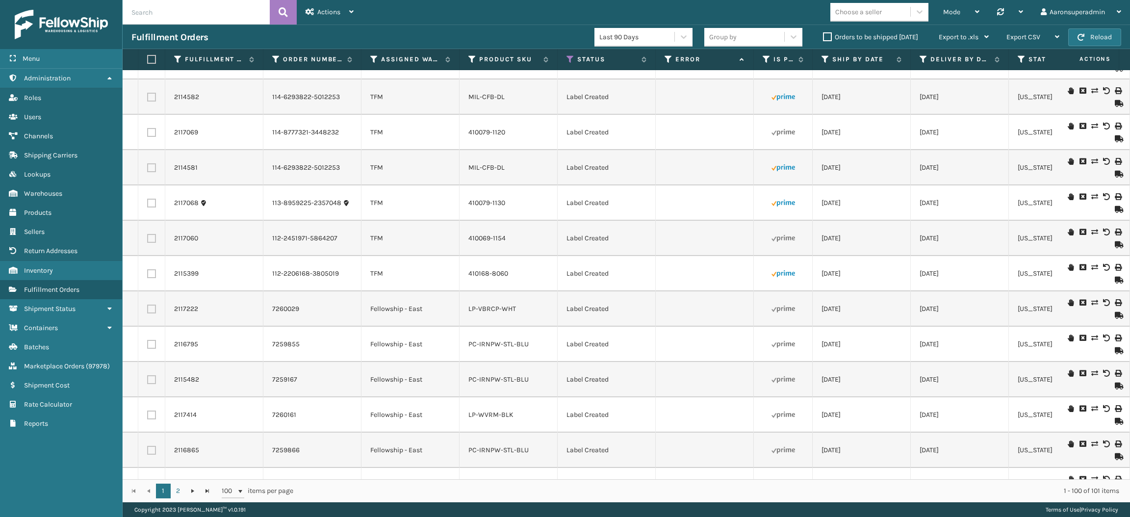
checkbox input "false"
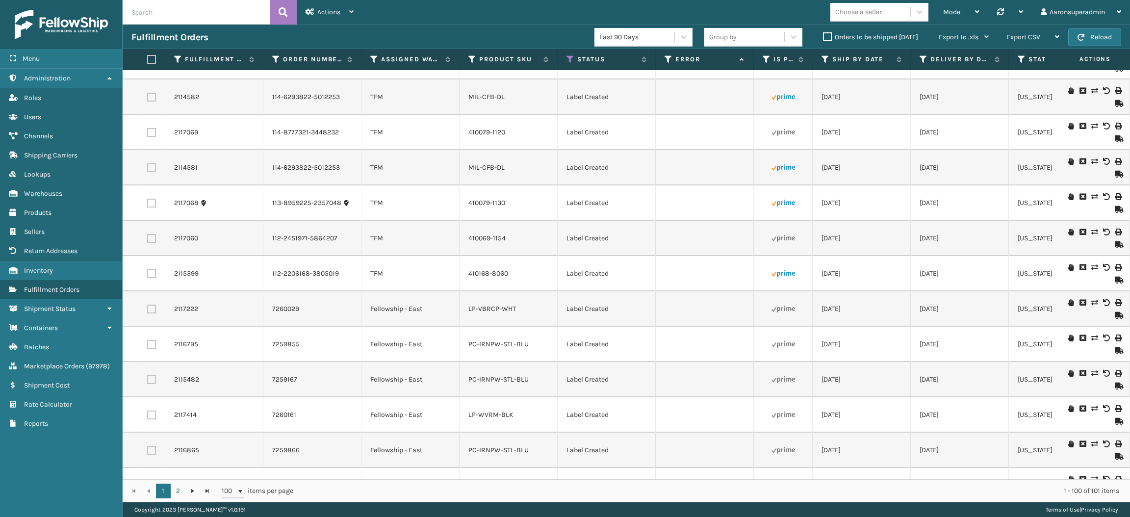
checkbox input "false"
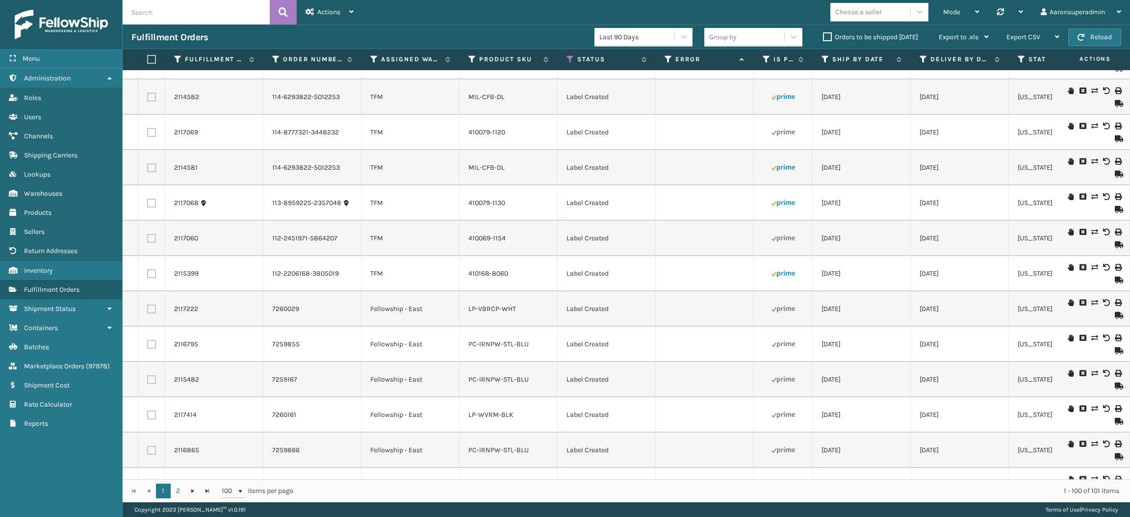
checkbox input "false"
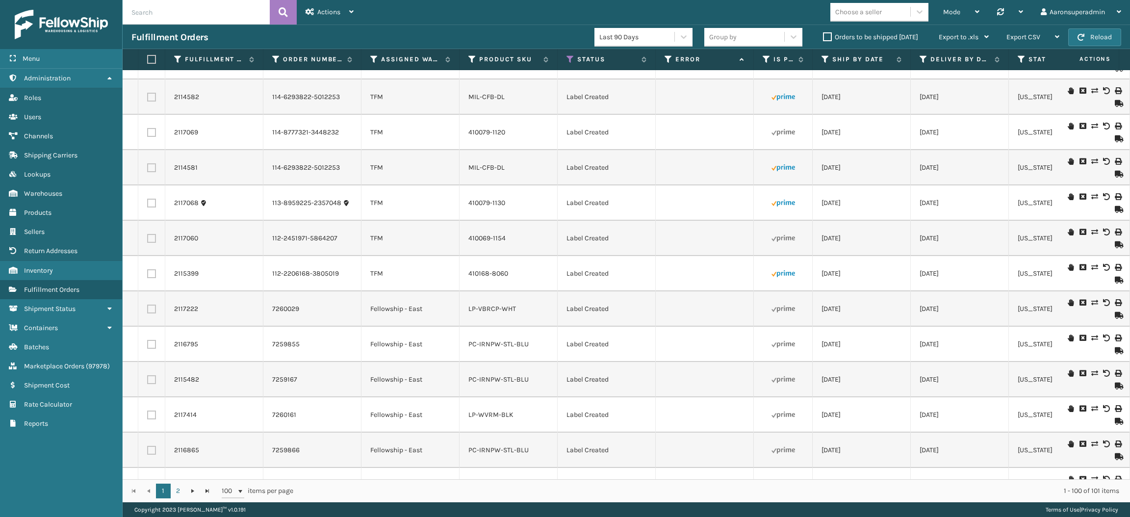
checkbox input "false"
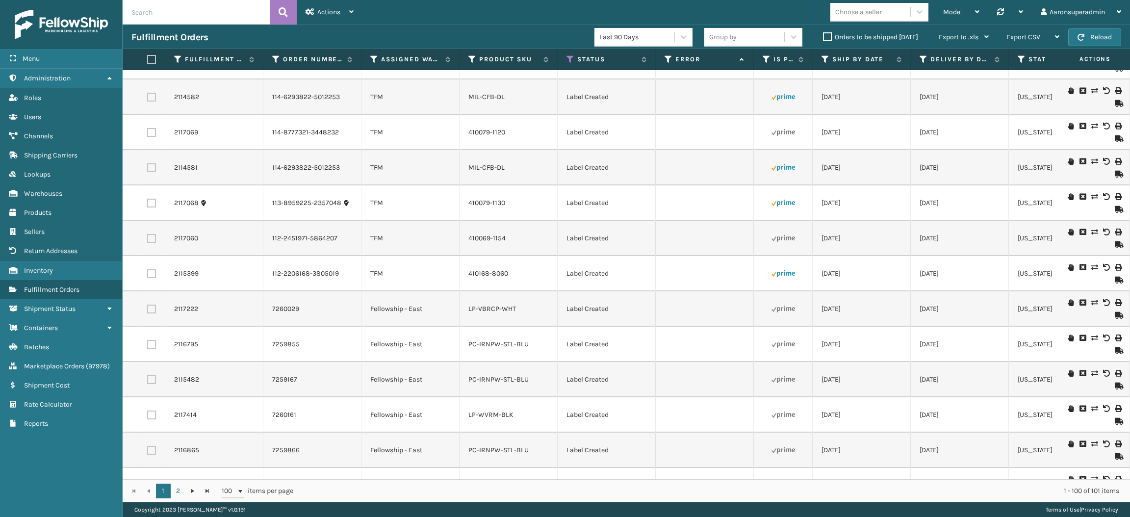
checkbox input "false"
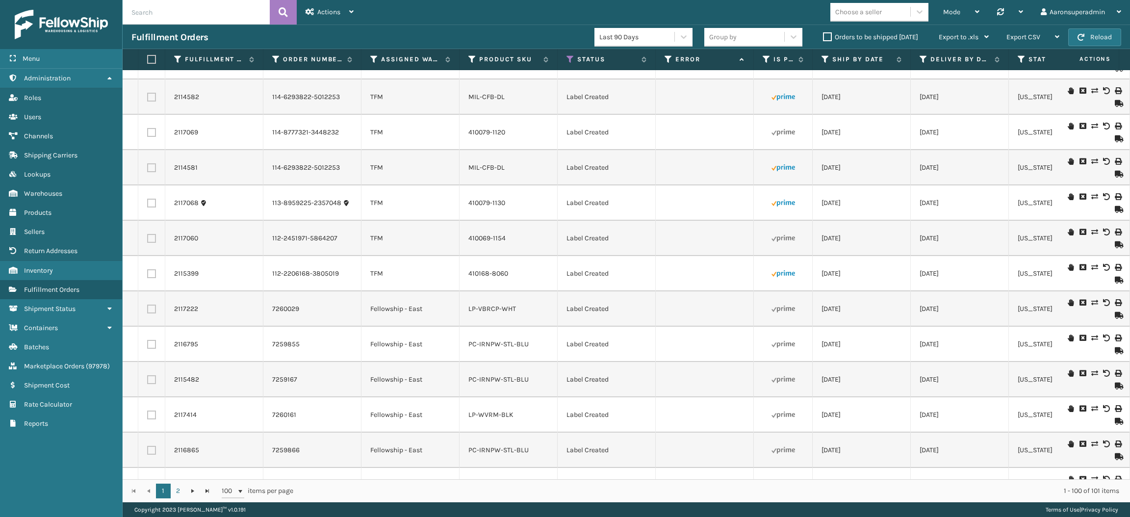
checkbox input "false"
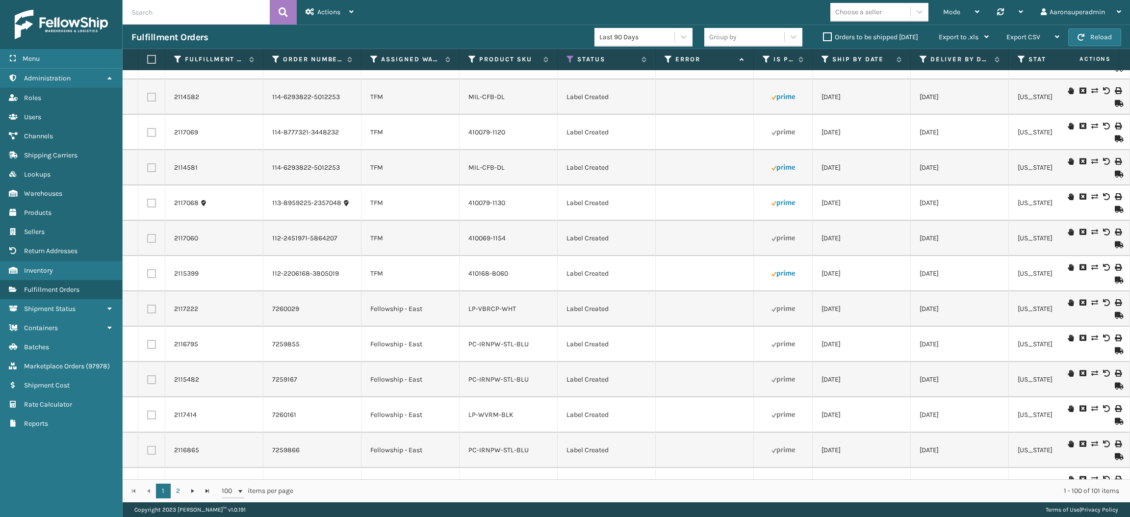
checkbox input "false"
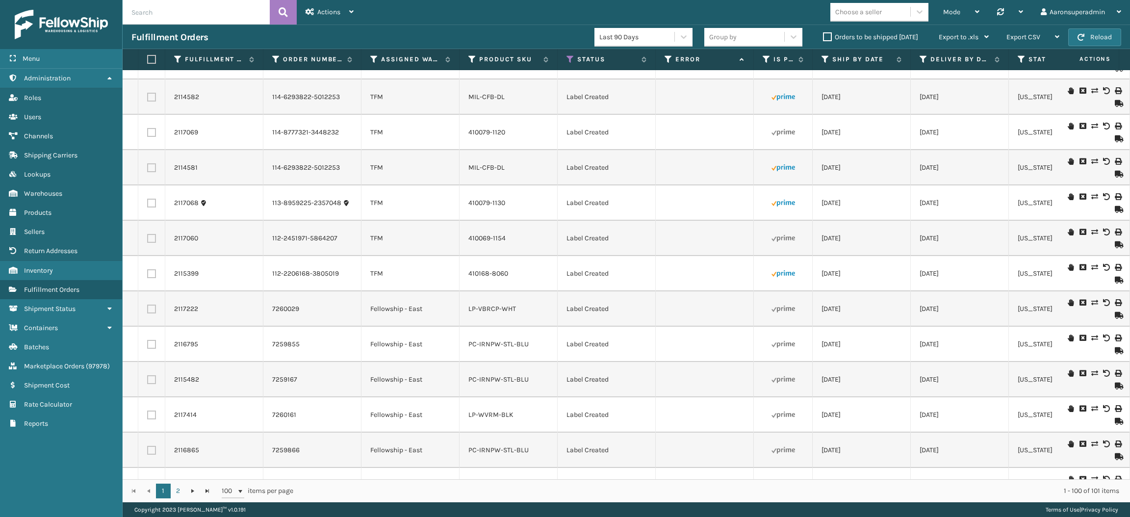
checkbox input "false"
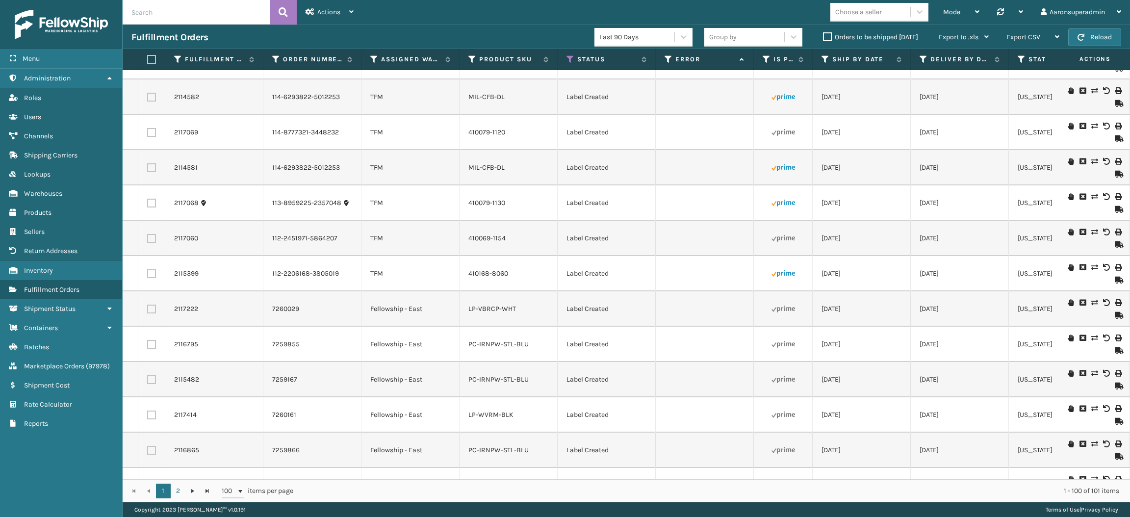
checkbox input "false"
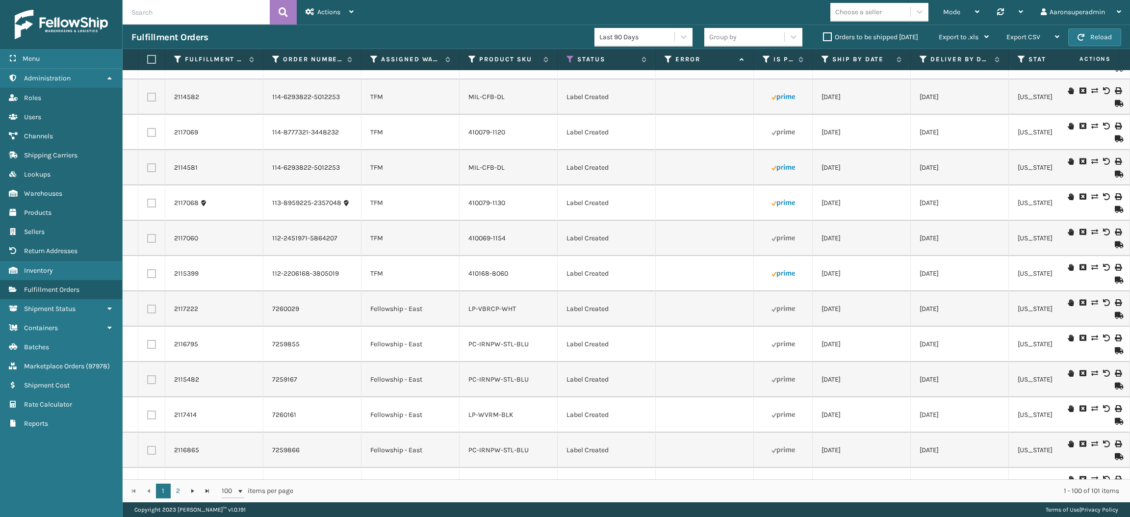
checkbox input "false"
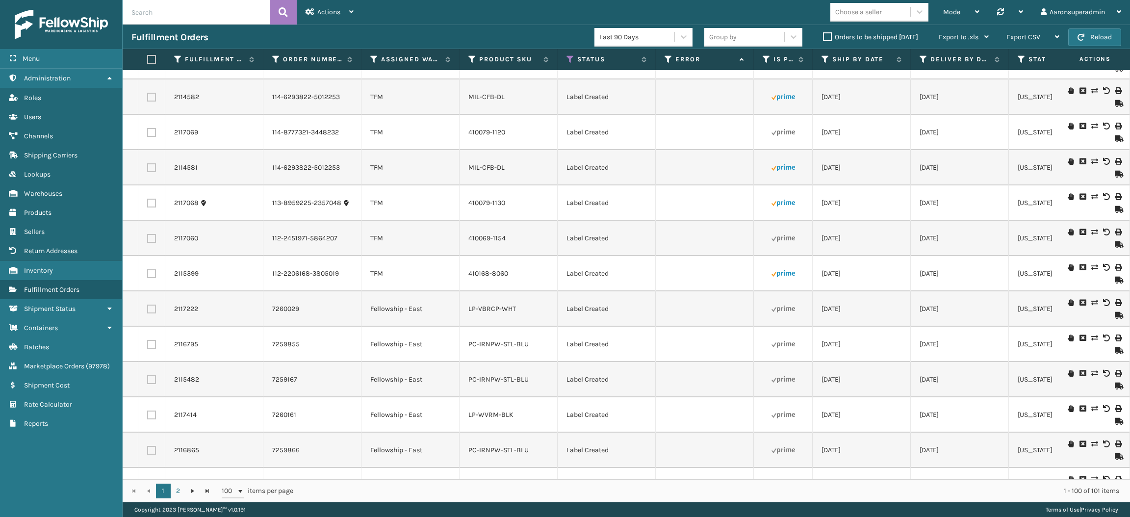
checkbox input "false"
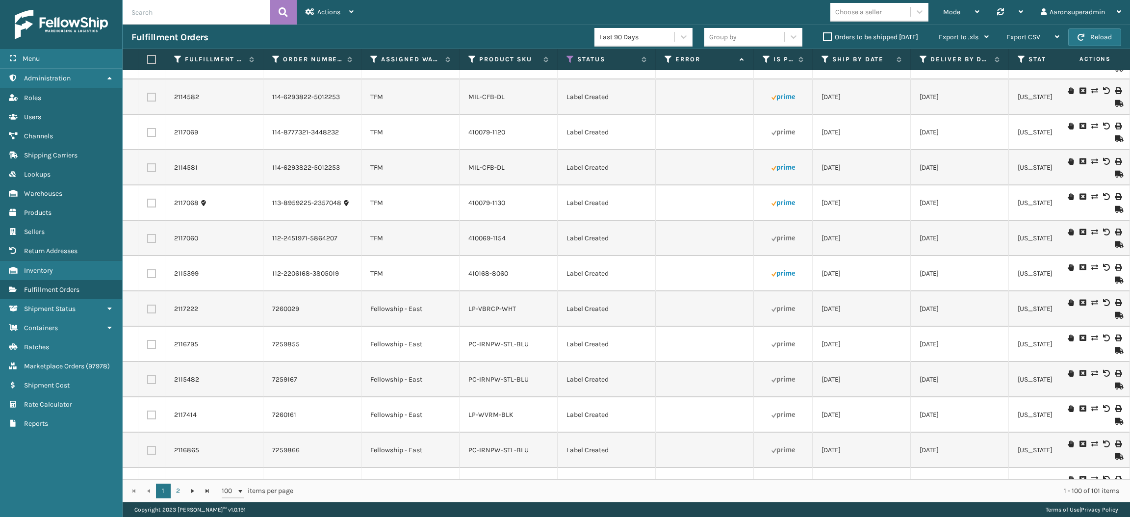
checkbox input "false"
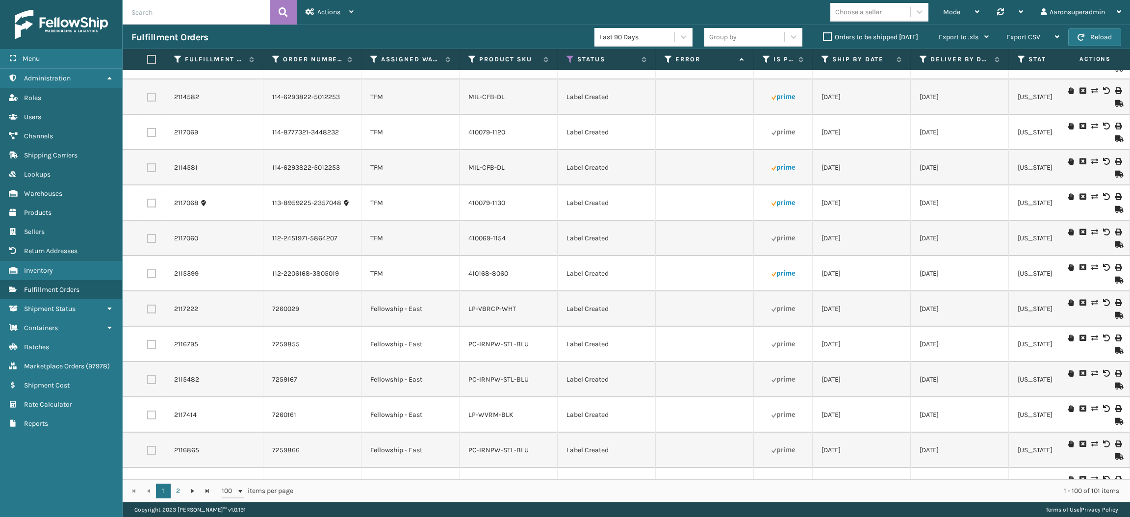
checkbox input "false"
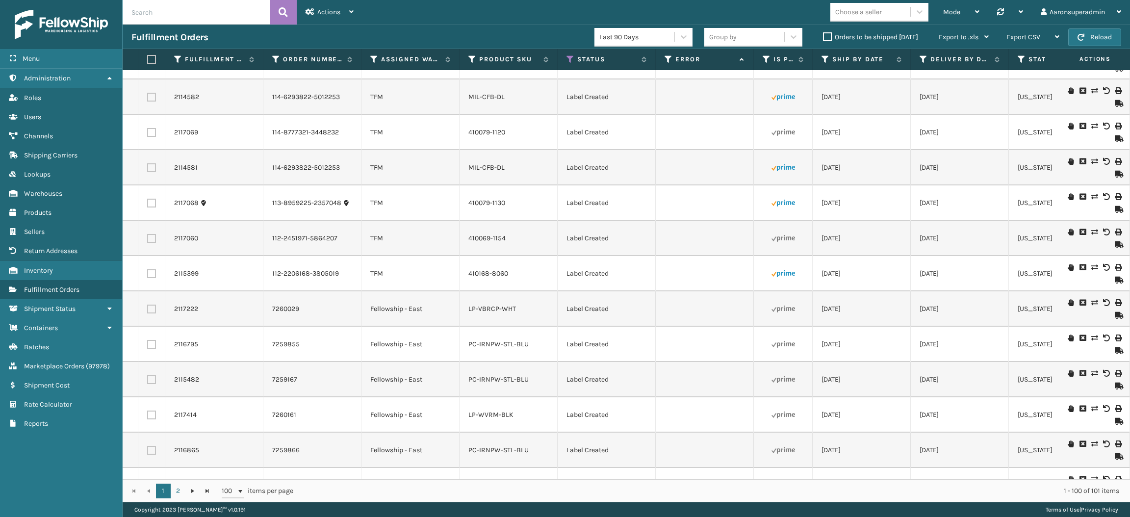
checkbox input "false"
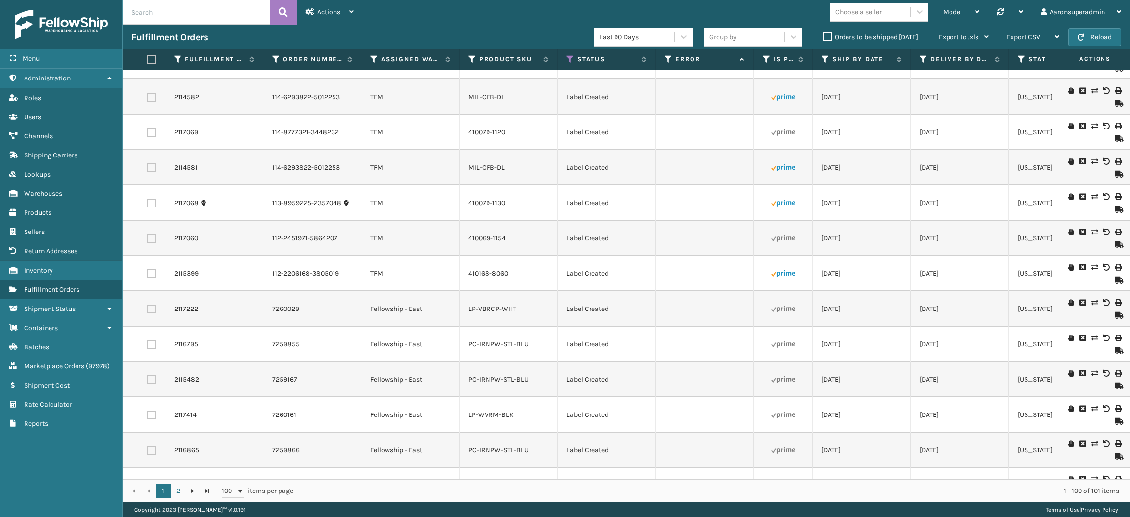
checkbox input "false"
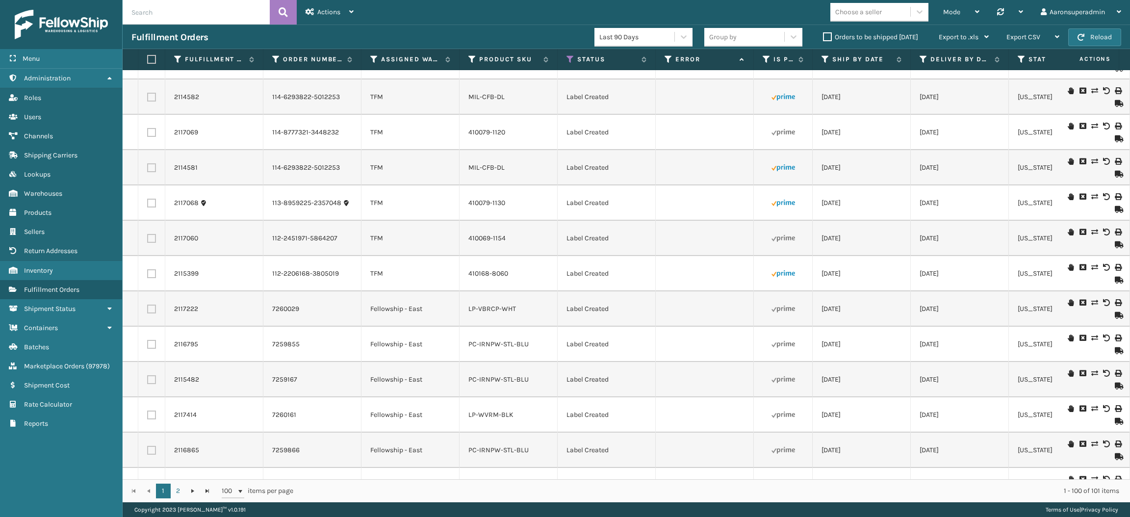
checkbox input "false"
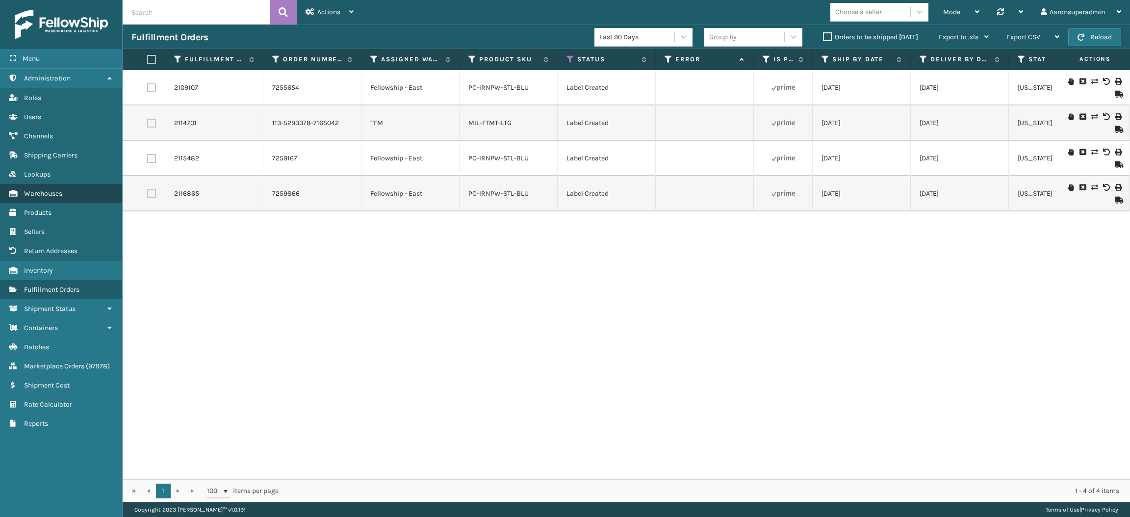
click at [64, 196] on link "Warehouses" at bounding box center [61, 193] width 122 height 19
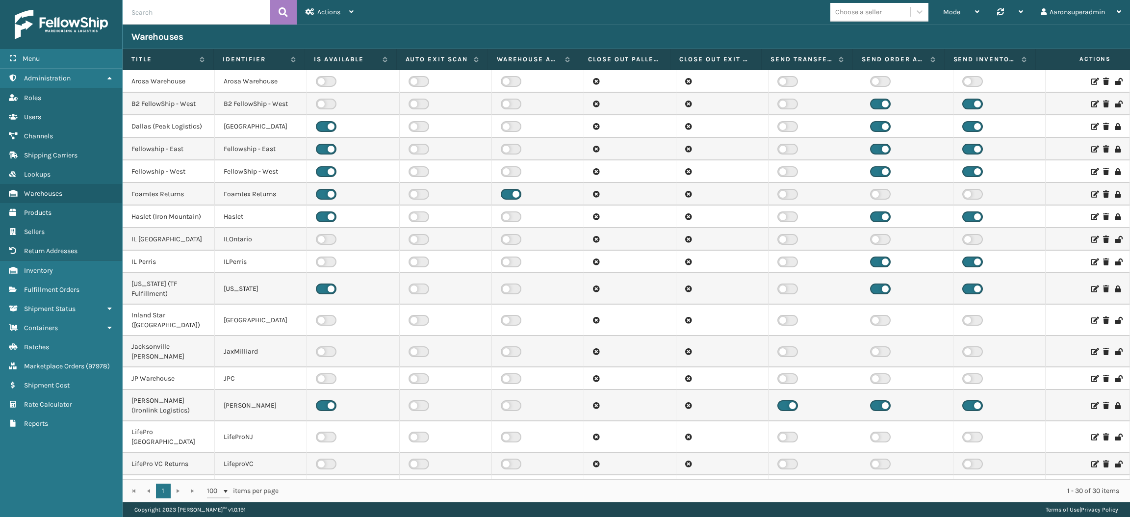
click at [172, 20] on input "text" at bounding box center [196, 12] width 147 height 25
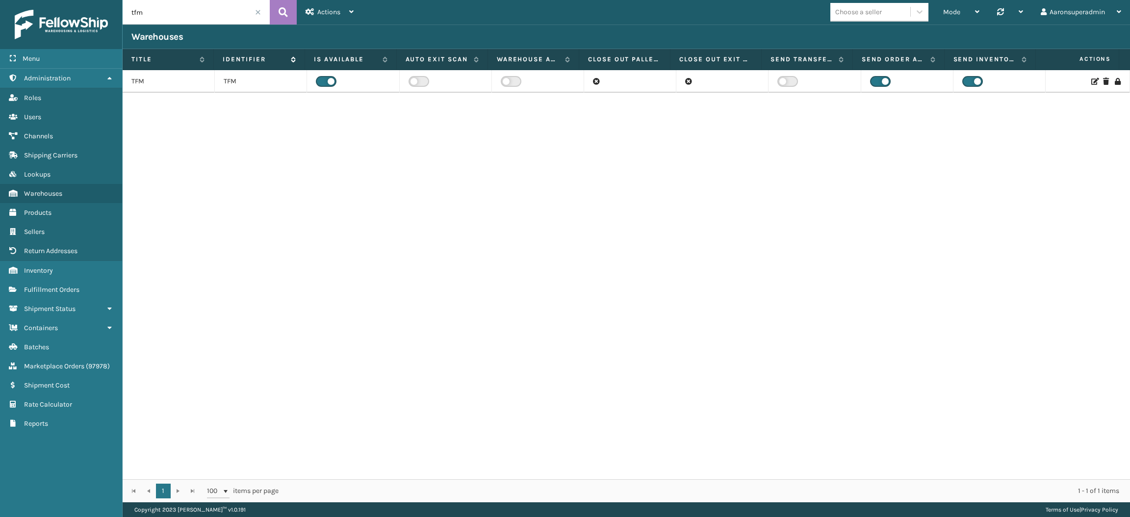
click at [285, 60] on label "Identifier" at bounding box center [254, 59] width 63 height 9
click at [412, 81] on label at bounding box center [419, 81] width 21 height 11
click at [412, 81] on input "checkbox" at bounding box center [412, 79] width 6 height 6
click at [73, 286] on span "Fulfillment Orders" at bounding box center [51, 290] width 55 height 8
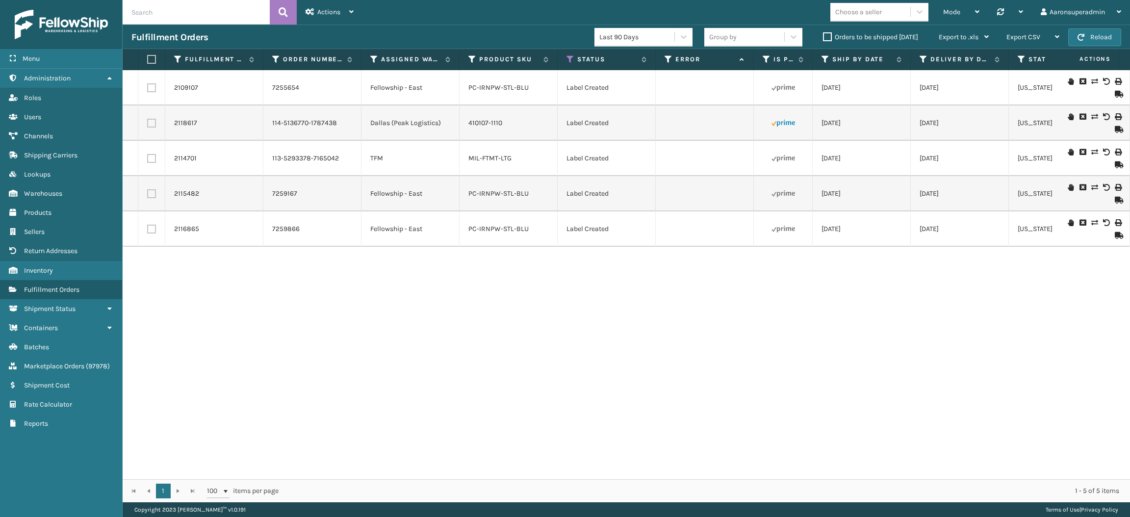
click at [838, 37] on label "Orders to be shipped [DATE]" at bounding box center [870, 37] width 95 height 8
click at [824, 37] on input "Orders to be shipped [DATE]" at bounding box center [823, 34] width 0 height 6
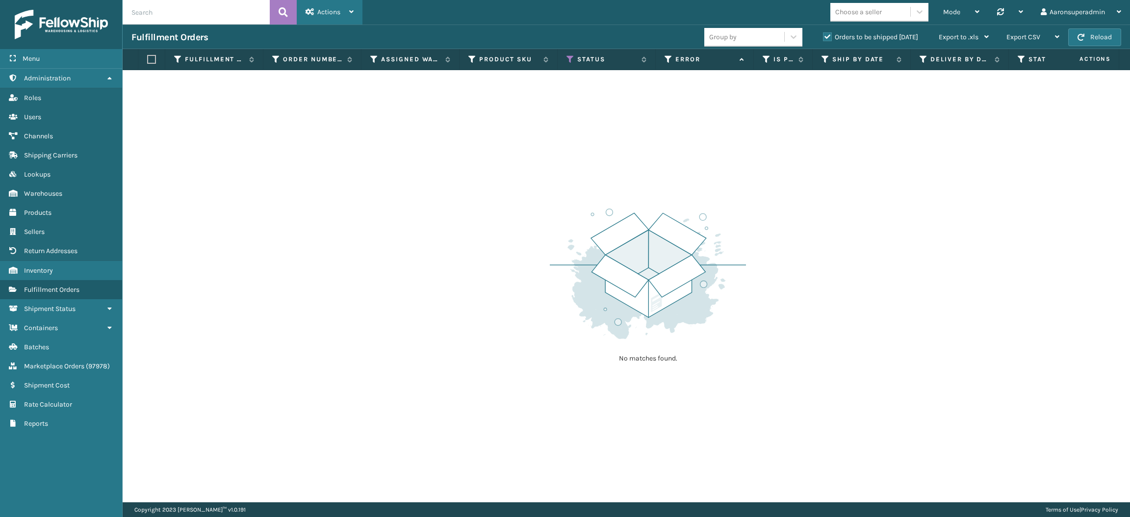
click at [322, 5] on div "Actions" at bounding box center [330, 12] width 48 height 25
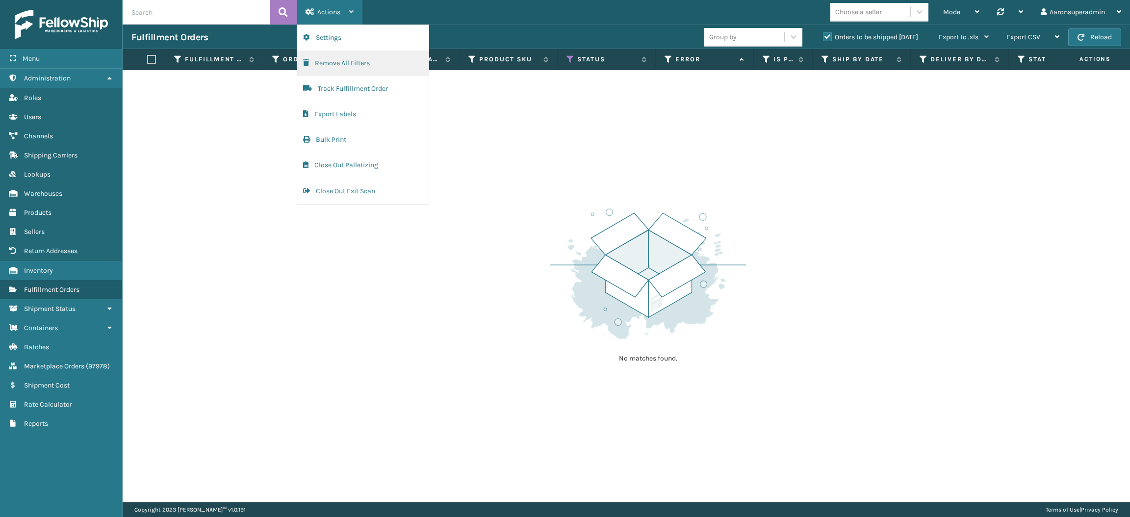
click at [319, 61] on button "Remove All Filters" at bounding box center [362, 64] width 131 height 26
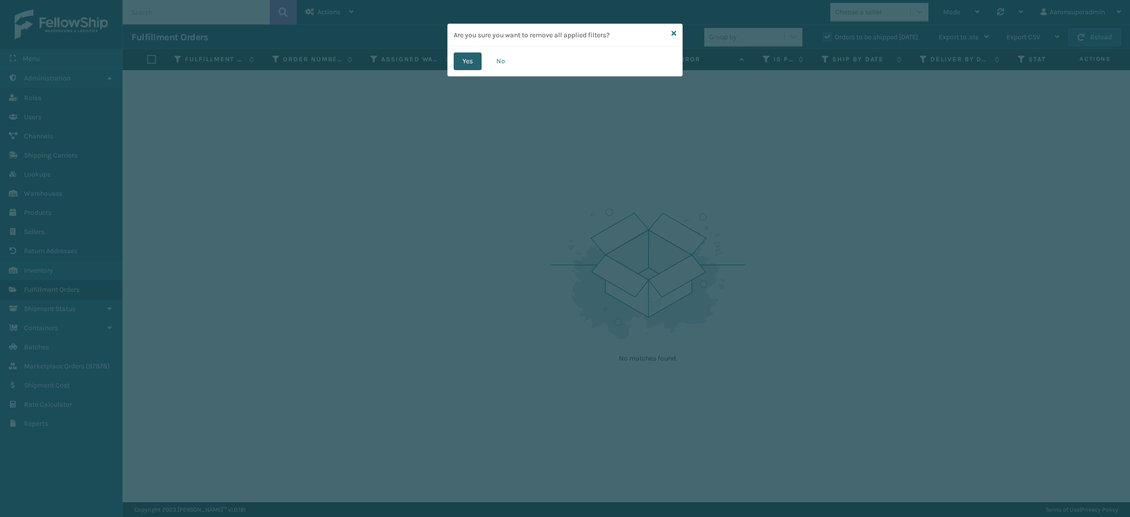
click at [464, 66] on button "Yes" at bounding box center [468, 61] width 28 height 18
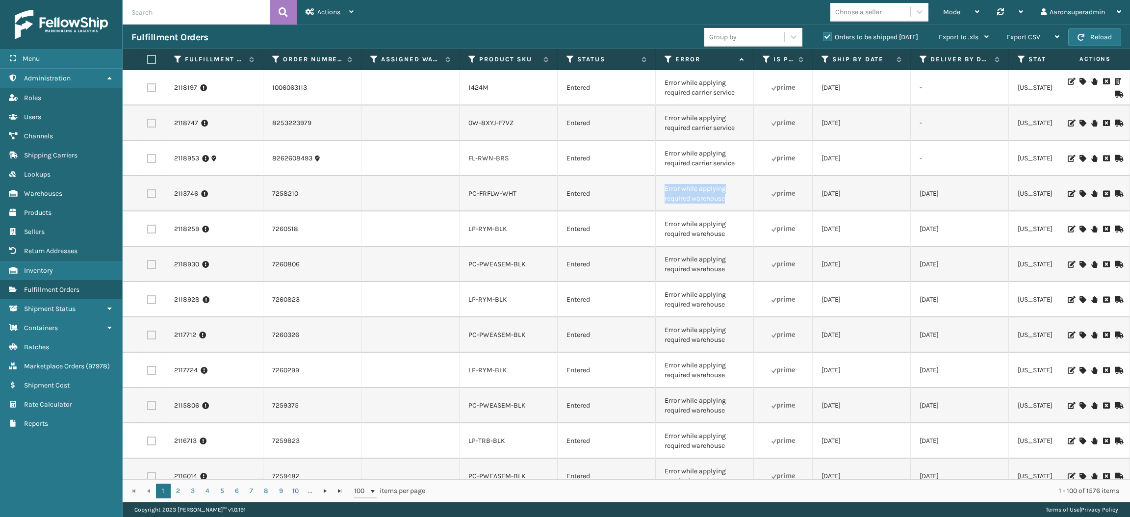
drag, startPoint x: 727, startPoint y: 202, endPoint x: 657, endPoint y: 187, distance: 71.7
click at [657, 187] on td "Error while applying required warehouse" at bounding box center [705, 193] width 98 height 35
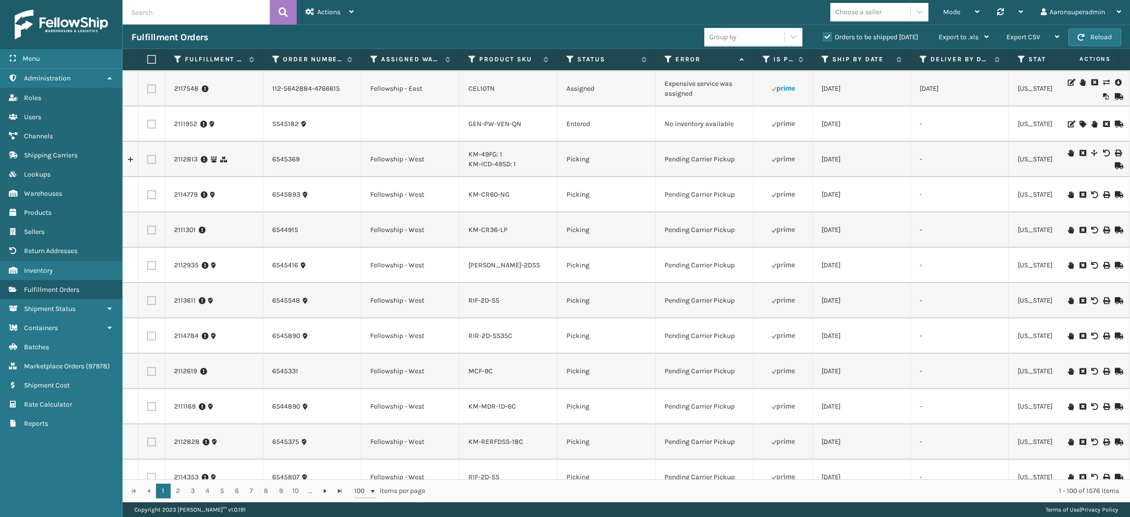
scroll to position [280, 0]
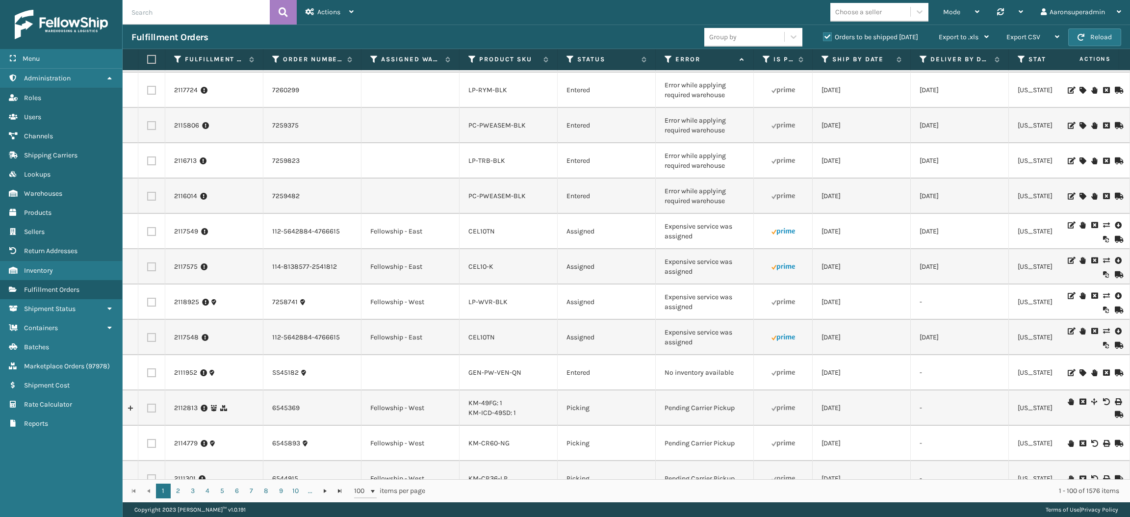
click at [156, 9] on input "text" at bounding box center [196, 12] width 147 height 25
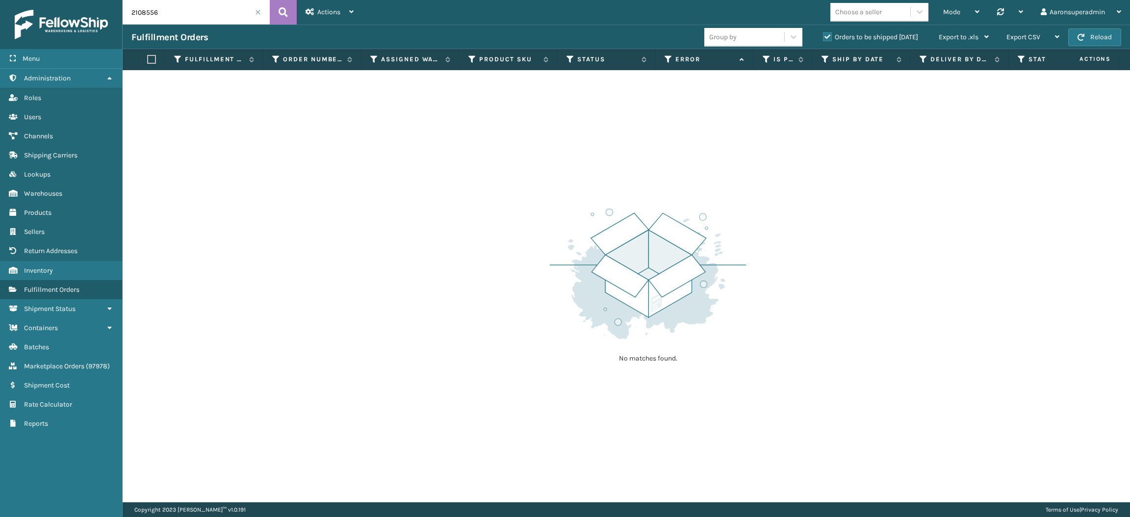
click at [833, 35] on label "Orders to be shipped [DATE]" at bounding box center [870, 37] width 95 height 8
click at [824, 35] on input "Orders to be shipped [DATE]" at bounding box center [823, 34] width 0 height 6
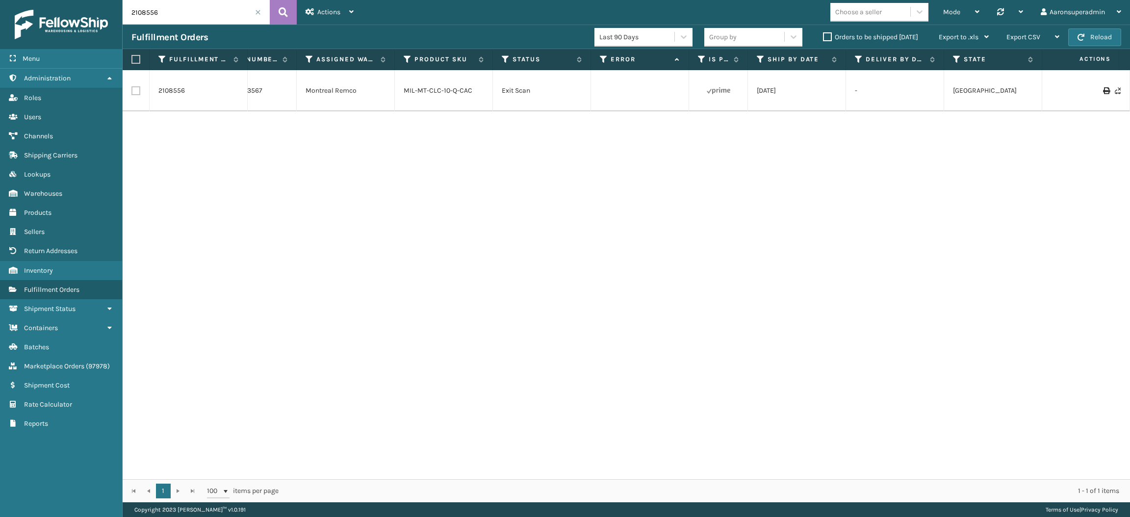
scroll to position [0, 52]
click at [172, 94] on link "2108556" at bounding box center [171, 91] width 26 height 10
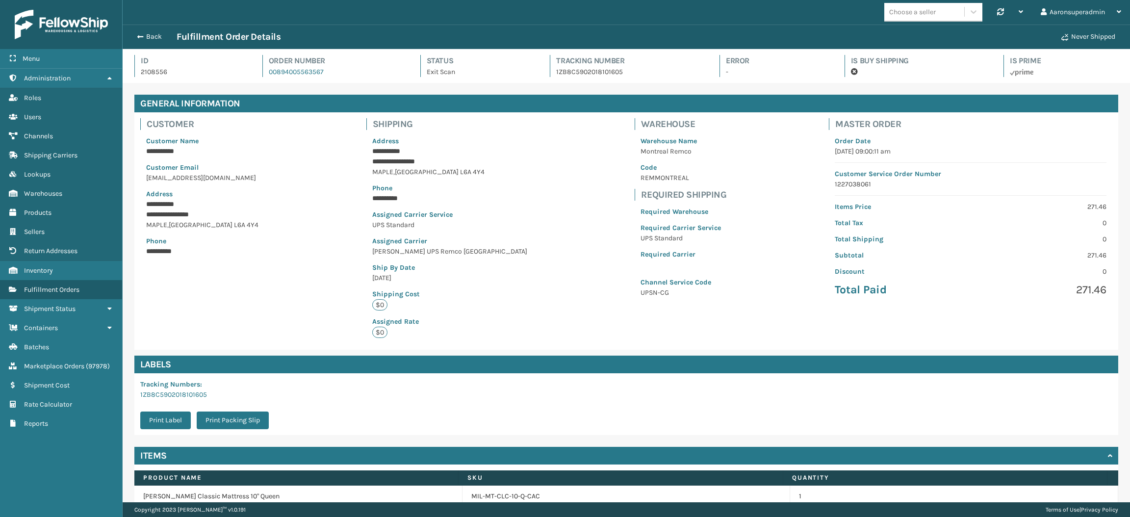
scroll to position [46, 0]
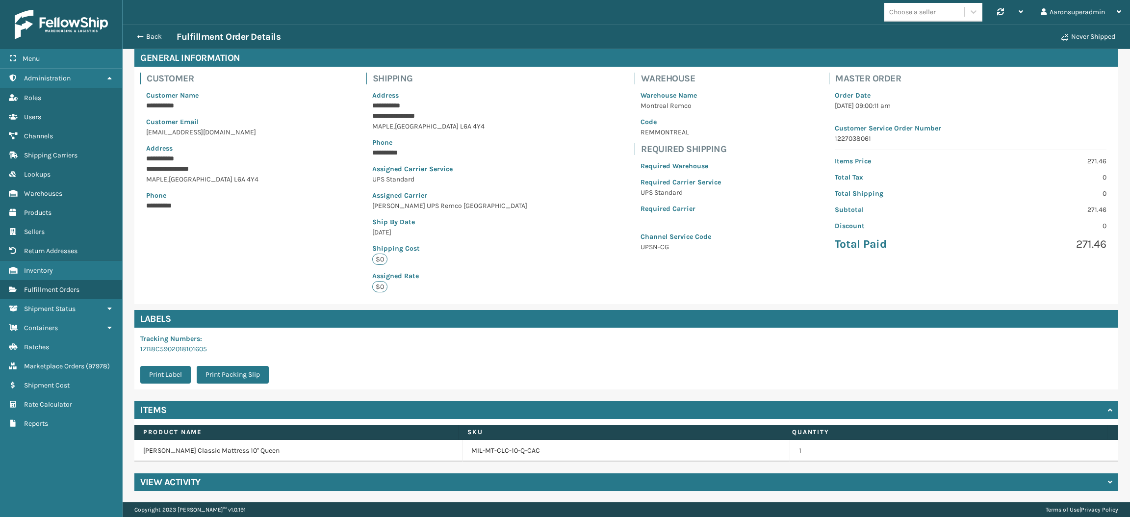
click at [182, 484] on h4 "View Activity" at bounding box center [170, 482] width 60 height 12
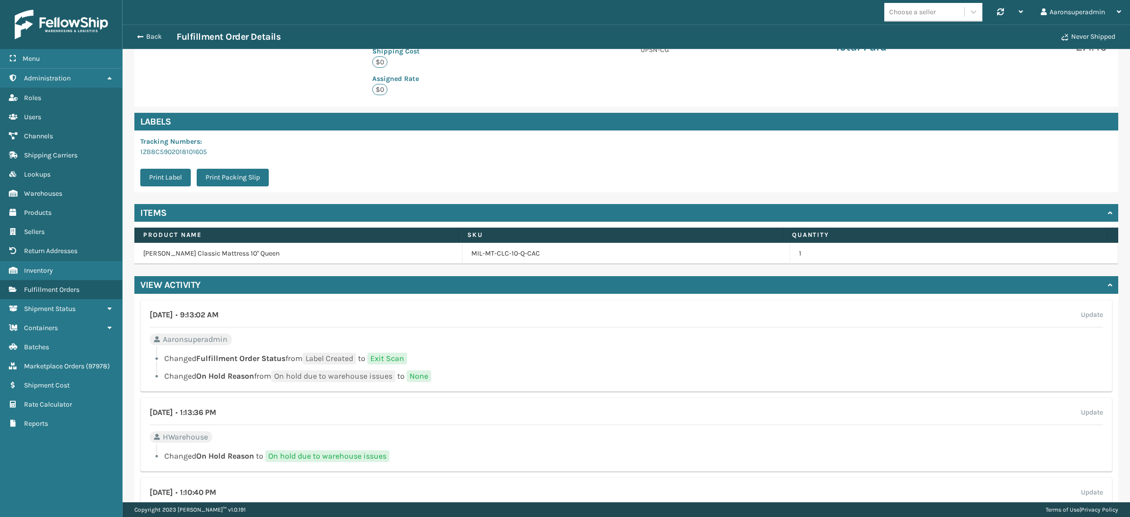
scroll to position [242, 0]
click at [149, 35] on button "Back" at bounding box center [153, 36] width 45 height 9
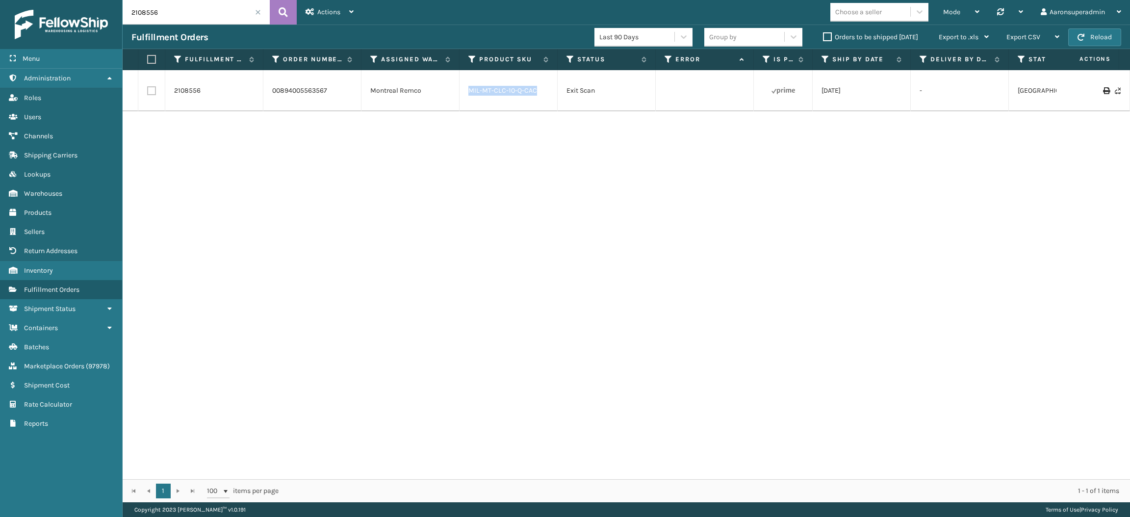
drag, startPoint x: 541, startPoint y: 86, endPoint x: 456, endPoint y: 87, distance: 85.4
copy tr "MIL-MT-CLC-10-Q-CAC"
click at [1103, 90] on icon at bounding box center [1106, 90] width 6 height 7
click at [207, 4] on input "2108556" at bounding box center [196, 12] width 147 height 25
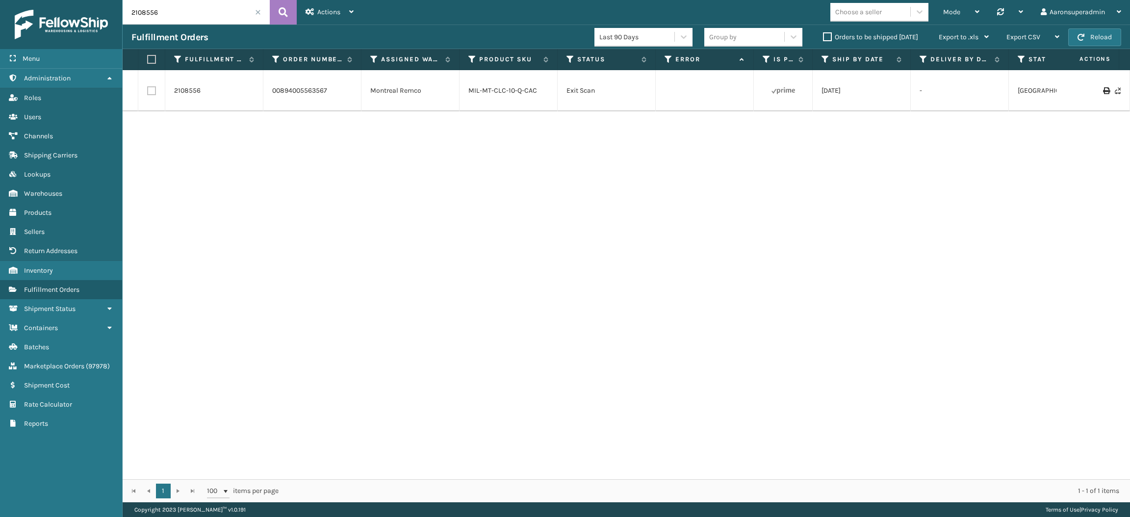
click at [207, 4] on input "2108556" at bounding box center [196, 12] width 147 height 25
paste input "00894005564901"
click at [837, 35] on label "Orders to be shipped [DATE]" at bounding box center [870, 37] width 95 height 8
click at [824, 35] on input "Orders to be shipped [DATE]" at bounding box center [823, 34] width 0 height 6
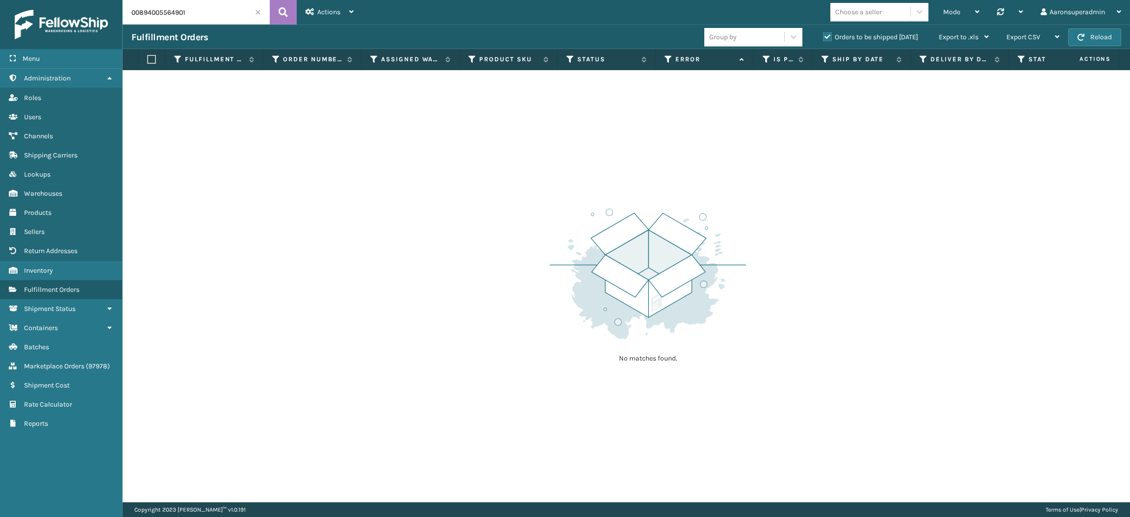
click at [837, 35] on label "Orders to be shipped [DATE]" at bounding box center [870, 37] width 95 height 8
click at [824, 35] on input "Orders to be shipped [DATE]" at bounding box center [823, 34] width 0 height 6
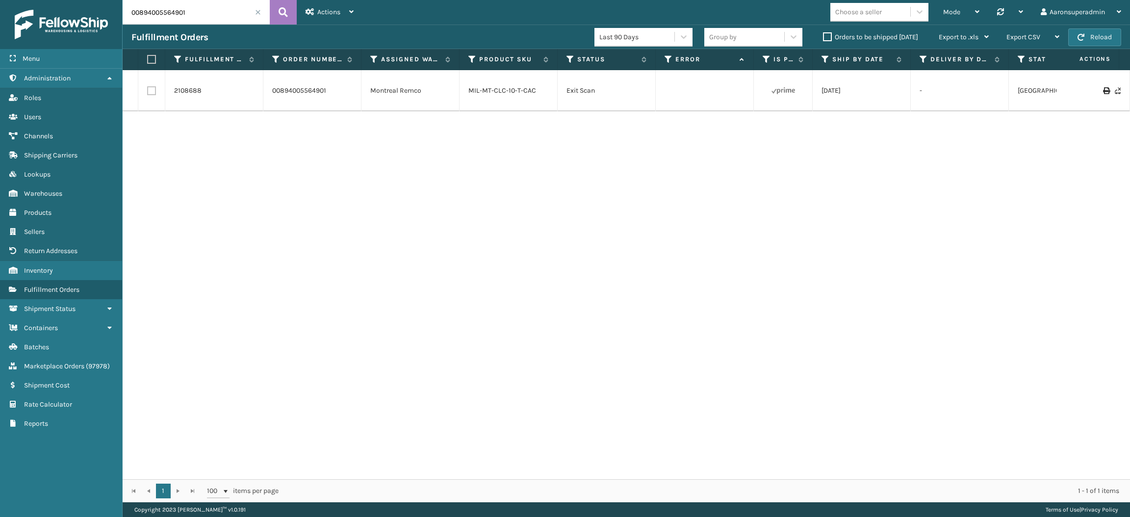
click at [828, 37] on label "Orders to be shipped [DATE]" at bounding box center [870, 37] width 95 height 8
click at [824, 37] on input "Orders to be shipped [DATE]" at bounding box center [823, 34] width 0 height 6
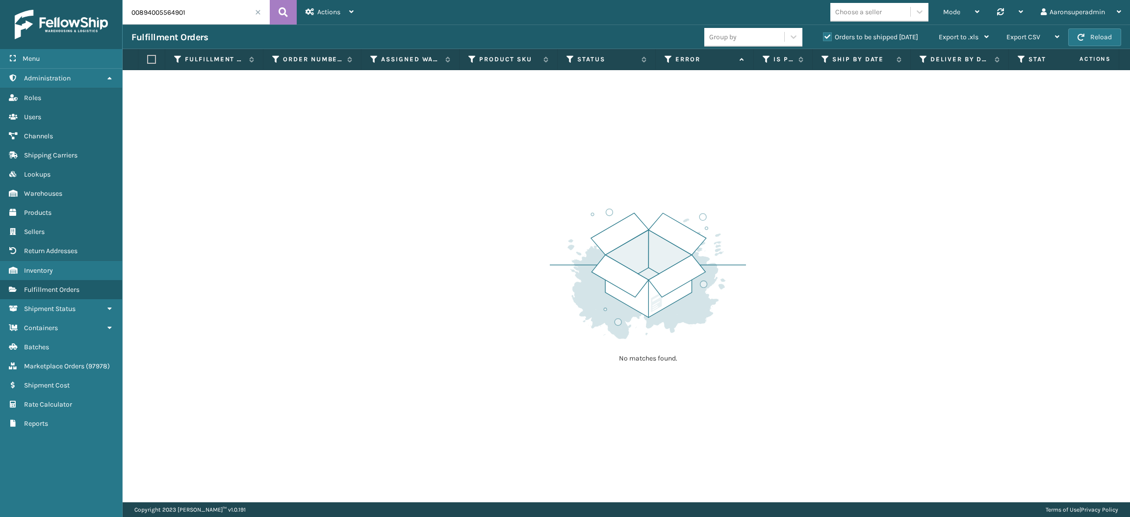
click at [390, 25] on div "Fulfillment Orders Group by Orders to be shipped [DATE] Export to .xls Use ship…" at bounding box center [627, 37] width 1008 height 25
